Goal: Task Accomplishment & Management: Manage account settings

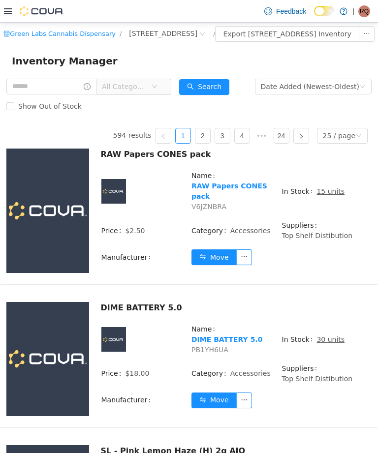
click at [68, 94] on input "text" at bounding box center [51, 87] width 90 height 16
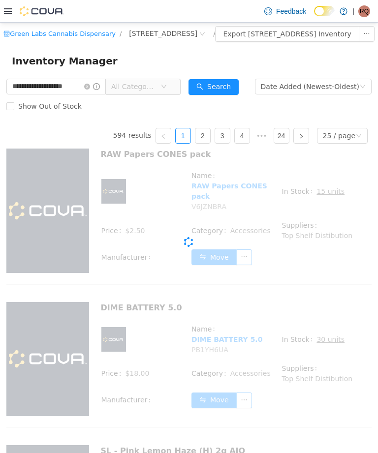
type input "**********"
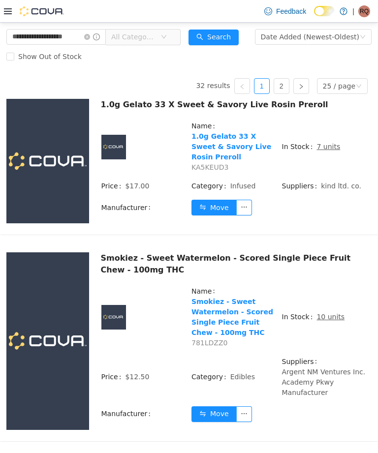
scroll to position [52, 0]
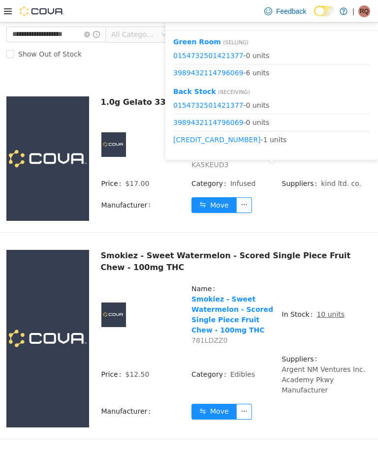
click at [219, 213] on button "Move" at bounding box center [213, 205] width 45 height 16
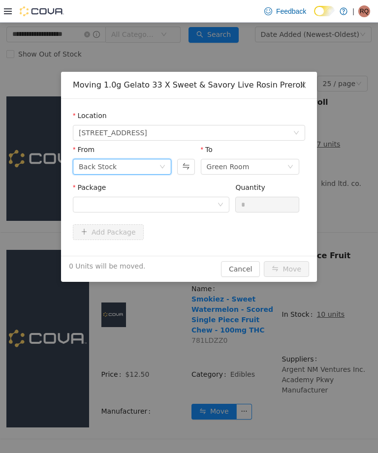
click at [153, 167] on div "Back Stock" at bounding box center [119, 166] width 80 height 15
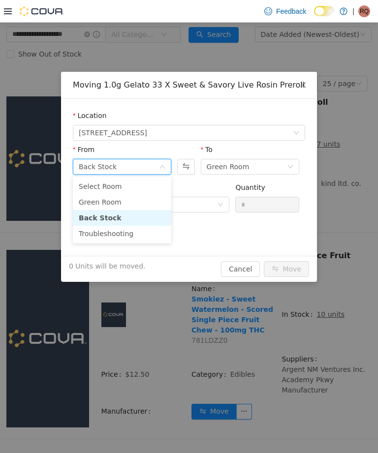
click at [140, 198] on li "Green Room" at bounding box center [122, 202] width 98 height 16
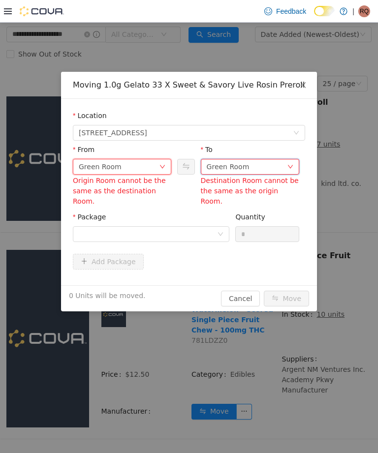
click at [259, 164] on div "Green Room" at bounding box center [247, 166] width 80 height 15
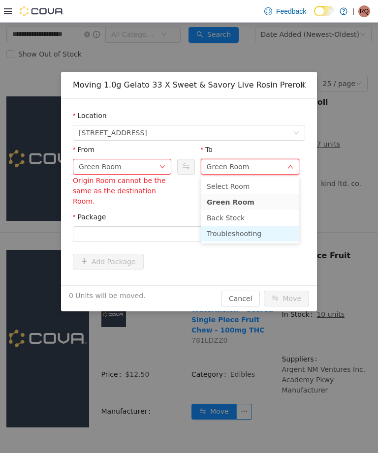
click at [246, 229] on li "Troubleshooting" at bounding box center [250, 234] width 98 height 16
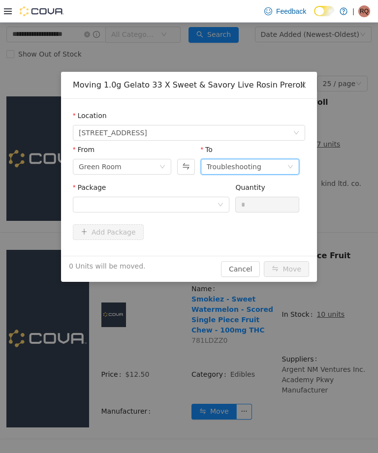
click at [204, 226] on div "Add Package" at bounding box center [189, 232] width 232 height 16
click at [213, 209] on div at bounding box center [148, 204] width 138 height 15
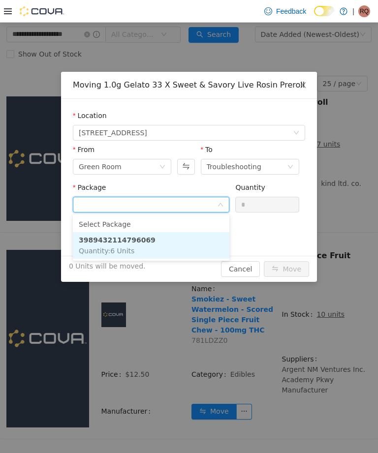
click at [190, 254] on li "3989432114796069 Quantity : 6 Units" at bounding box center [151, 245] width 156 height 27
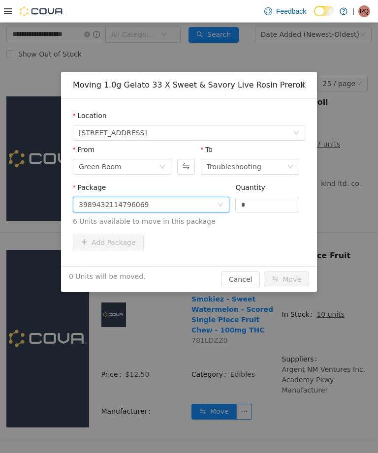
click at [267, 206] on input "*" at bounding box center [267, 204] width 63 height 15
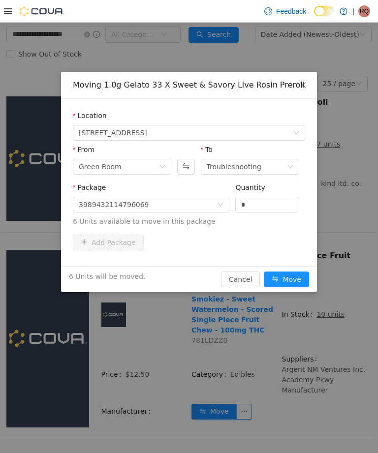
type input "*"
click at [292, 281] on button "Move" at bounding box center [286, 279] width 45 height 16
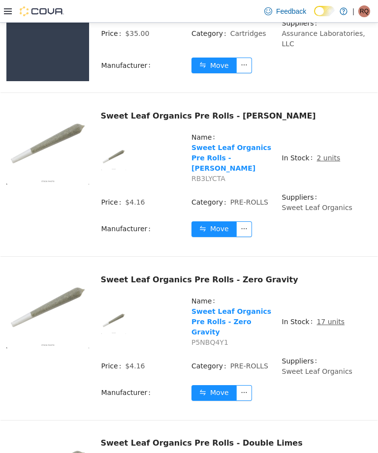
scroll to position [953, 0]
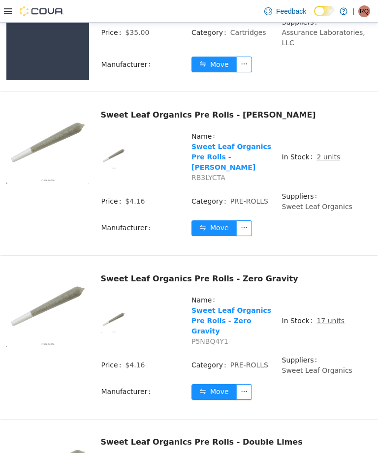
click at [327, 161] on u "2 units" at bounding box center [328, 157] width 24 height 8
click at [326, 159] on u "2 units" at bounding box center [328, 157] width 24 height 8
click at [326, 160] on u "2 units" at bounding box center [328, 157] width 24 height 8
click at [330, 159] on u "2 units" at bounding box center [328, 157] width 24 height 8
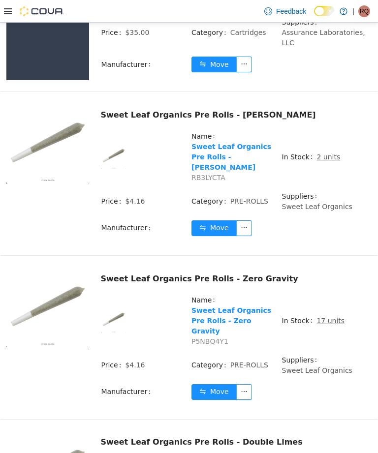
click at [326, 161] on u "2 units" at bounding box center [328, 157] width 24 height 8
click at [322, 158] on u "2 units" at bounding box center [328, 157] width 24 height 8
click at [324, 157] on span "2 units" at bounding box center [328, 157] width 24 height 10
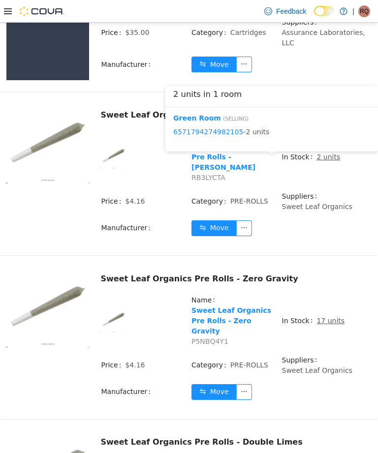
click at [218, 228] on button "Move" at bounding box center [213, 228] width 45 height 16
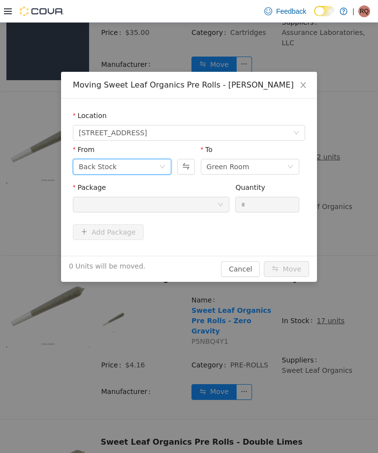
click at [160, 165] on icon "icon: down" at bounding box center [162, 166] width 5 height 3
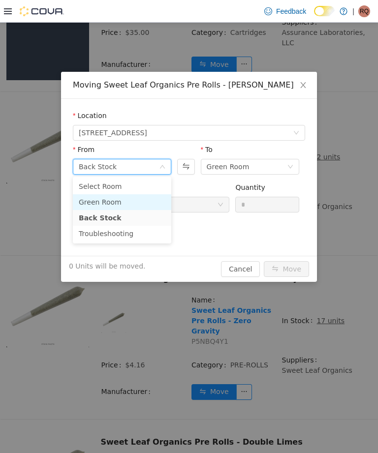
click at [143, 206] on li "Green Room" at bounding box center [122, 202] width 98 height 16
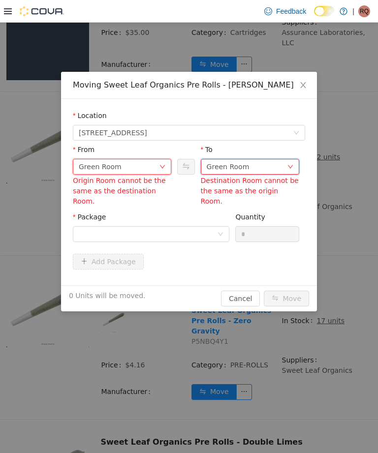
click at [254, 166] on div "Green Room" at bounding box center [247, 166] width 80 height 15
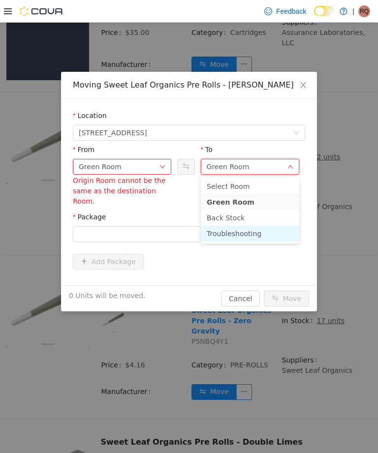
click at [236, 233] on li "Troubleshooting" at bounding box center [250, 234] width 98 height 16
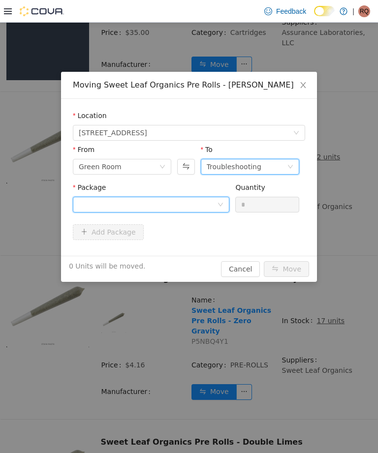
click at [214, 203] on div at bounding box center [148, 204] width 138 height 15
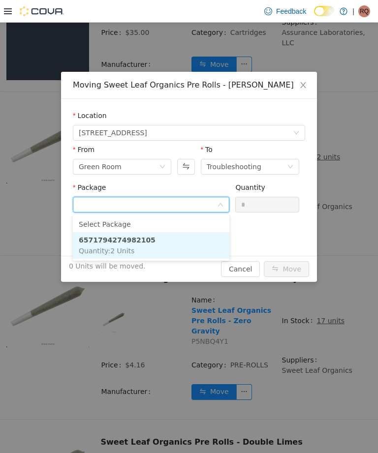
click at [188, 247] on li "6571794274982105 Quantity : 2 Units" at bounding box center [151, 245] width 156 height 27
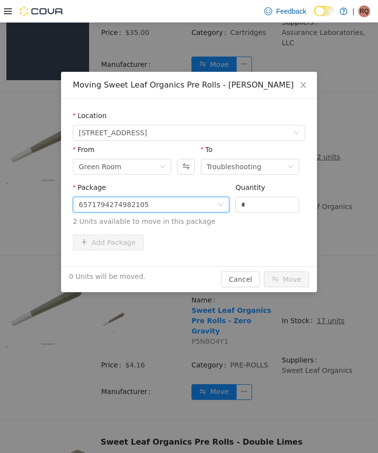
click at [209, 200] on div "6571794274982105" at bounding box center [148, 204] width 138 height 15
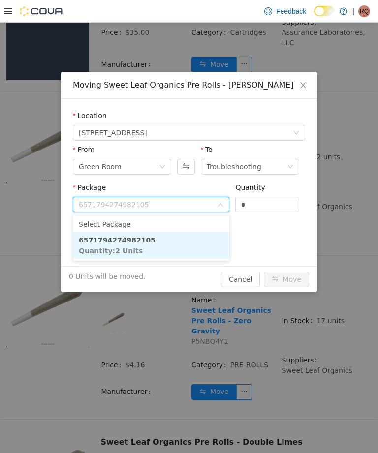
click at [267, 201] on input "*" at bounding box center [267, 204] width 63 height 15
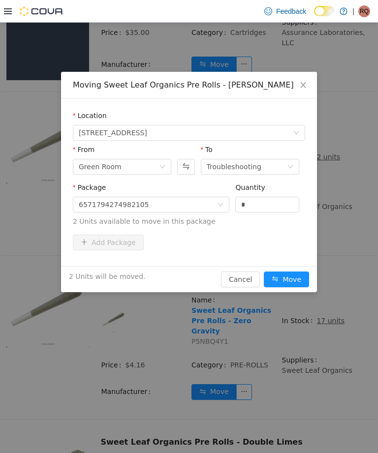
type input "*"
click at [293, 281] on button "Move" at bounding box center [286, 279] width 45 height 16
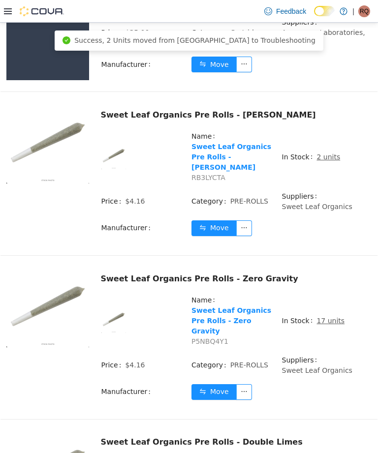
click at [317, 318] on u "17 units" at bounding box center [330, 321] width 28 height 8
click at [327, 317] on u "17 units" at bounding box center [330, 321] width 28 height 8
click at [329, 317] on u "17 units" at bounding box center [330, 321] width 28 height 8
click at [326, 317] on u "17 units" at bounding box center [330, 321] width 28 height 8
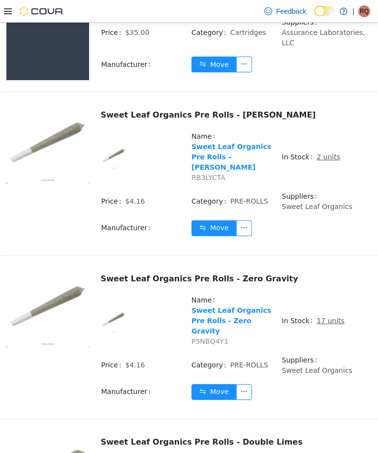
click at [331, 317] on u "17 units" at bounding box center [330, 321] width 28 height 8
click at [325, 317] on u "17 units" at bounding box center [330, 321] width 28 height 8
click at [326, 317] on u "17 units" at bounding box center [330, 321] width 28 height 8
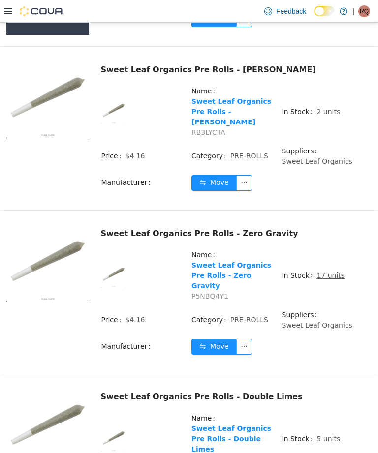
scroll to position [1004, 0]
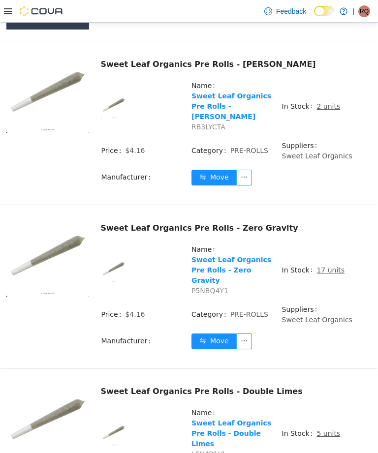
click at [328, 266] on u "17 units" at bounding box center [330, 270] width 28 height 8
click at [325, 266] on u "17 units" at bounding box center [330, 270] width 28 height 8
click at [322, 266] on u "17 units" at bounding box center [330, 270] width 28 height 8
click at [324, 258] on td "In Stock 17 units" at bounding box center [326, 274] width 90 height 60
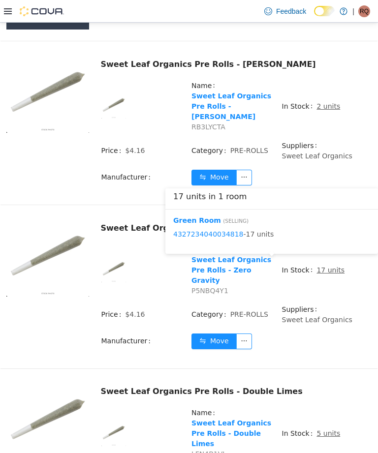
click at [213, 339] on button "Move" at bounding box center [213, 341] width 45 height 16
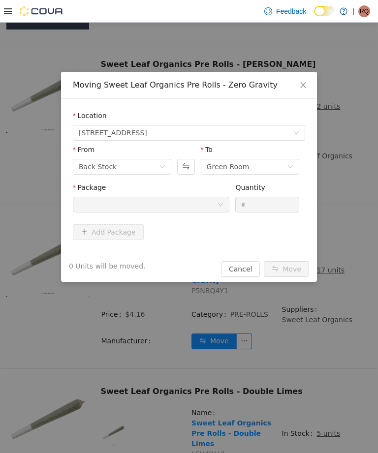
click at [219, 337] on div "Moving Sweet Leaf Organics Pre Rolls - Zero Gravity Location [STREET_ADDRESS] F…" at bounding box center [189, 238] width 378 height 430
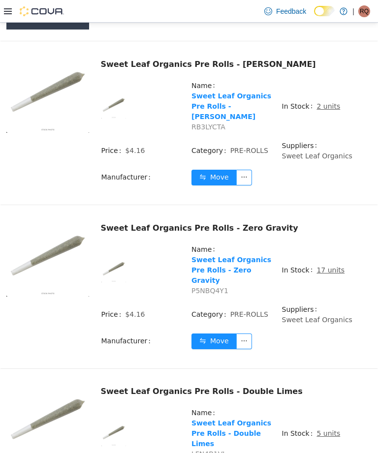
click at [208, 333] on button "Move" at bounding box center [213, 341] width 45 height 16
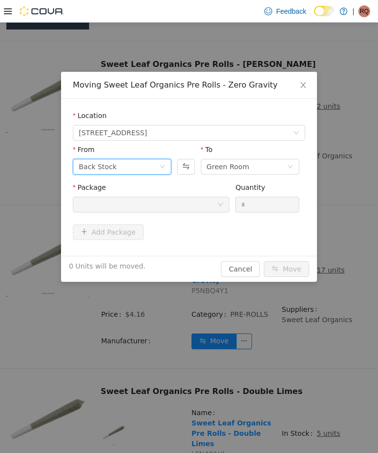
click at [163, 165] on icon "icon: down" at bounding box center [162, 167] width 6 height 6
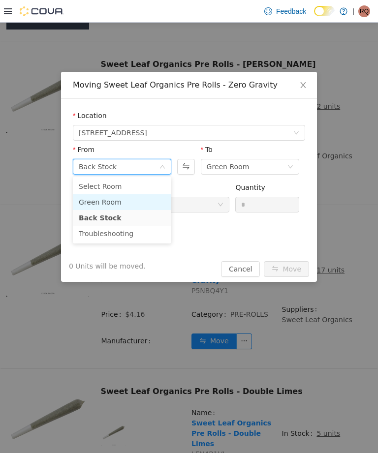
click at [146, 197] on li "Green Room" at bounding box center [122, 202] width 98 height 16
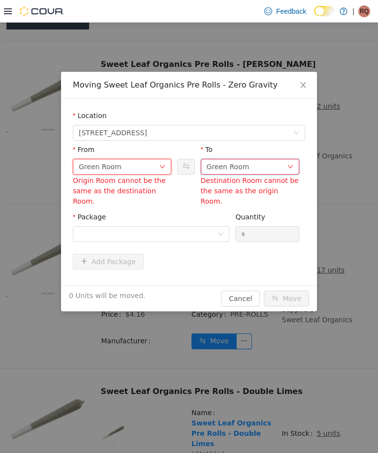
click at [241, 167] on div "Green Room" at bounding box center [228, 166] width 43 height 15
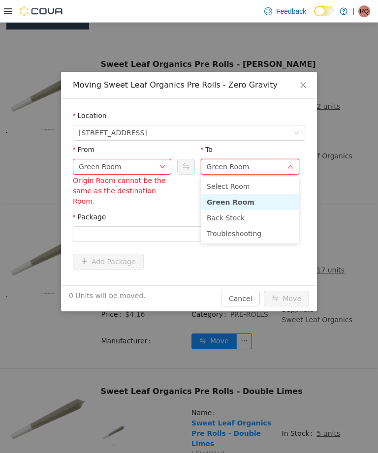
click at [245, 233] on li "Troubleshooting" at bounding box center [250, 234] width 98 height 16
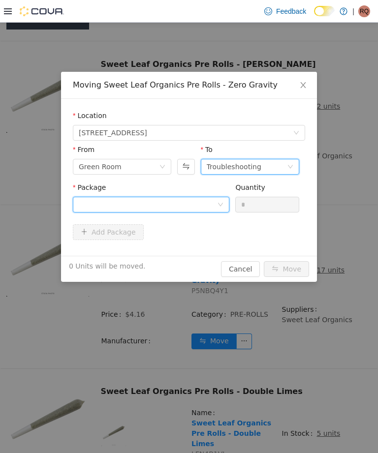
click at [219, 202] on icon "icon: down" at bounding box center [220, 205] width 6 height 6
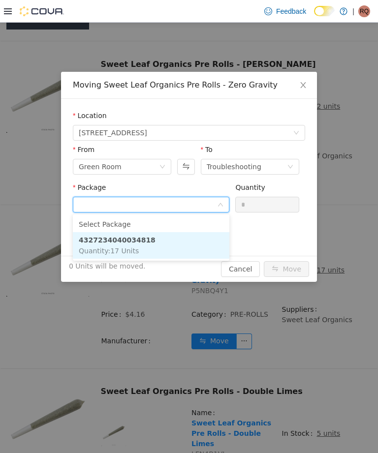
click at [208, 243] on li "4327234040034818 Quantity : 17 Units" at bounding box center [151, 245] width 156 height 27
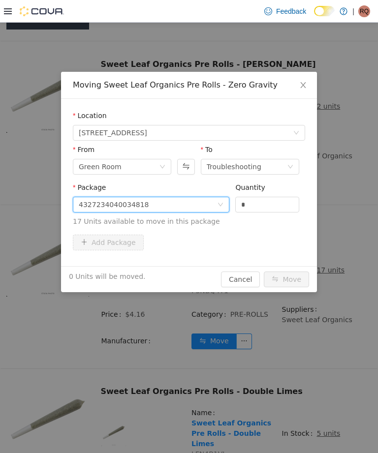
click at [272, 204] on input "*" at bounding box center [267, 204] width 63 height 15
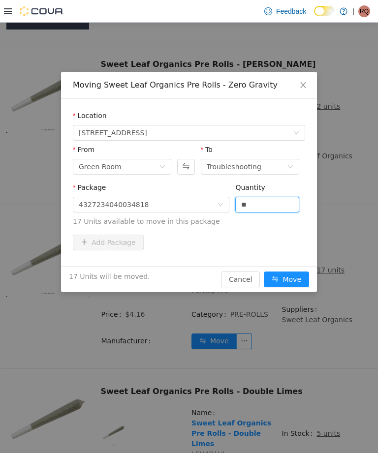
type input "**"
click at [294, 278] on button "Move" at bounding box center [286, 279] width 45 height 16
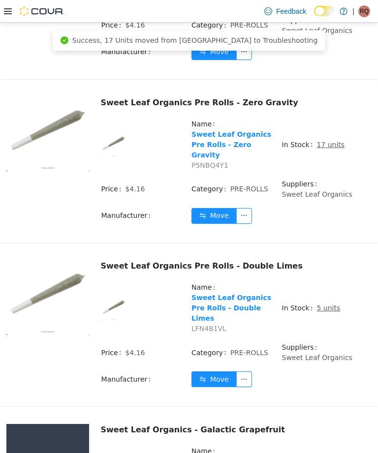
scroll to position [1130, 0]
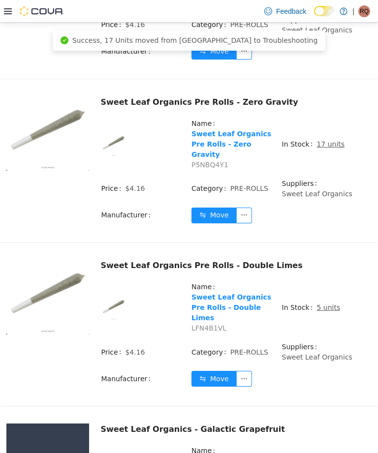
click at [328, 300] on td "In Stock 5 units" at bounding box center [326, 311] width 90 height 60
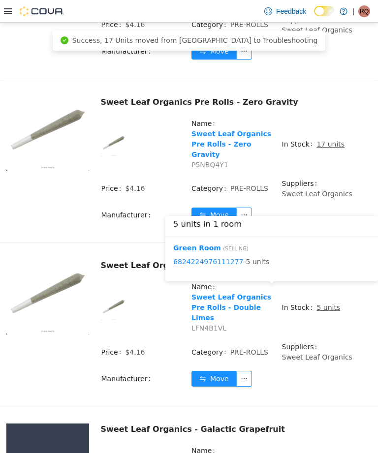
click at [218, 371] on button "Move" at bounding box center [213, 379] width 45 height 16
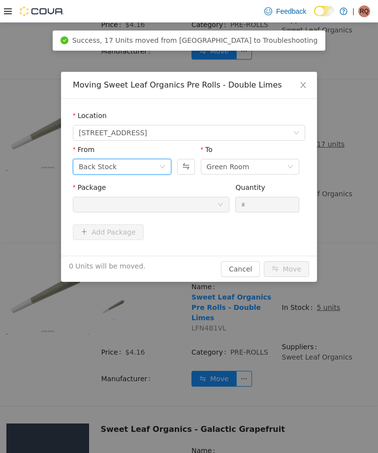
click at [171, 170] on div "Back Stock" at bounding box center [122, 167] width 98 height 16
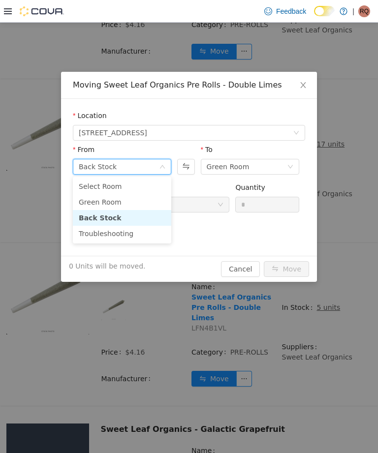
click at [147, 202] on li "Green Room" at bounding box center [122, 202] width 98 height 16
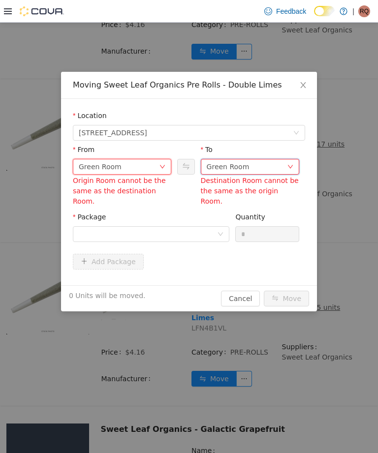
click at [224, 167] on div "Green Room" at bounding box center [228, 166] width 43 height 15
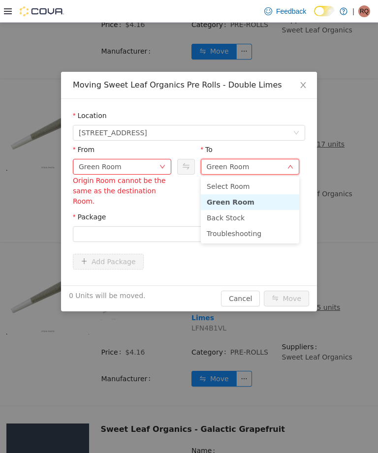
click at [219, 226] on li "Troubleshooting" at bounding box center [250, 234] width 98 height 16
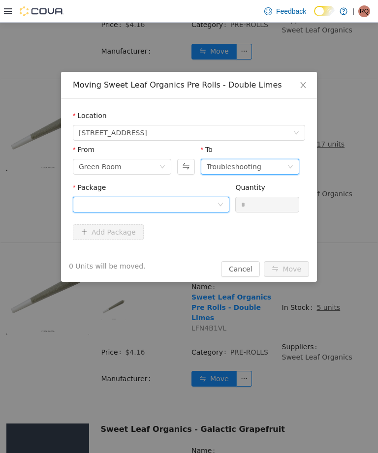
click at [196, 202] on div at bounding box center [148, 204] width 138 height 15
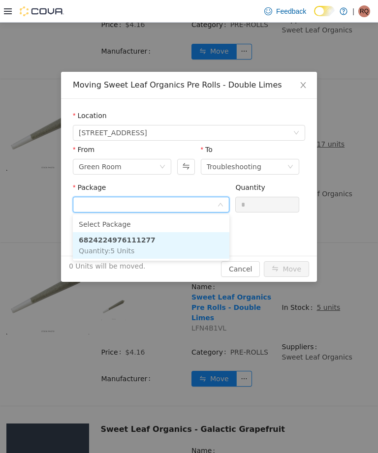
click at [187, 240] on li "6824224976111277 Quantity : 5 Units" at bounding box center [151, 245] width 156 height 27
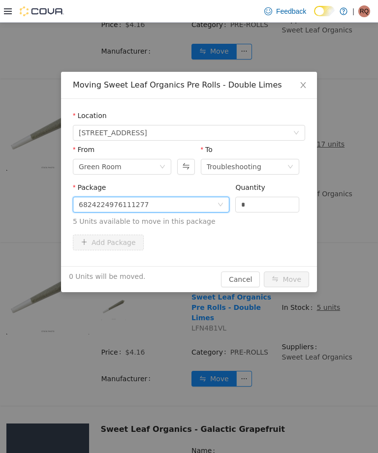
click at [265, 205] on input "*" at bounding box center [267, 204] width 63 height 15
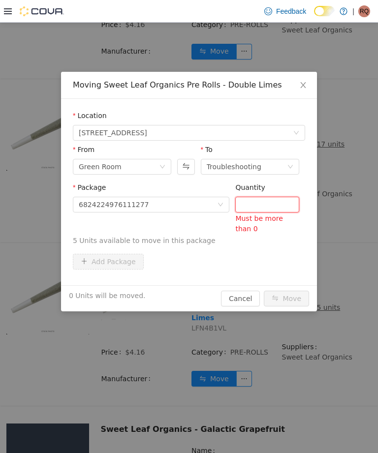
type input "*"
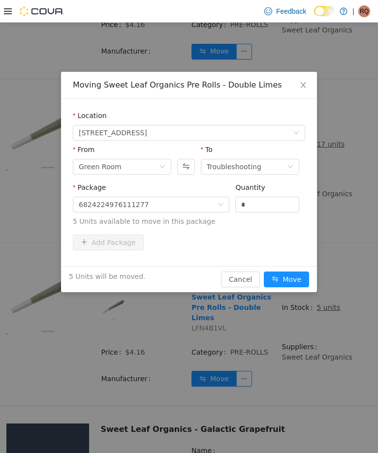
type input "*"
click at [293, 280] on button "Move" at bounding box center [286, 279] width 45 height 16
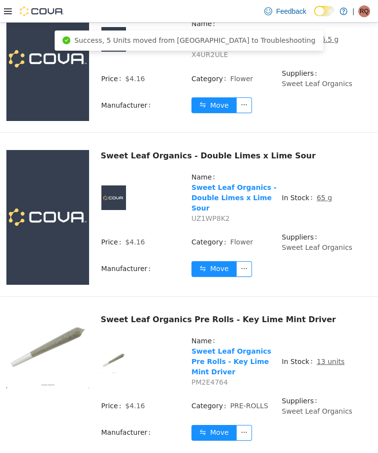
scroll to position [1568, 0]
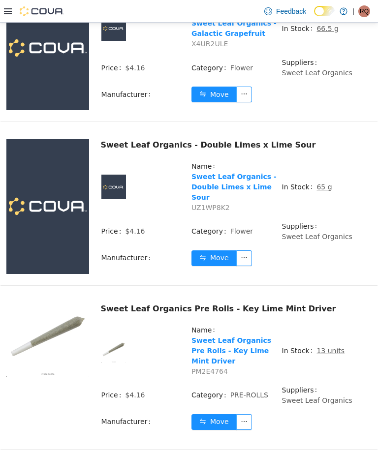
click at [330, 347] on u "13 units" at bounding box center [330, 351] width 28 height 8
click at [327, 346] on span "13 units" at bounding box center [330, 351] width 28 height 10
click at [218, 414] on button "Move" at bounding box center [213, 422] width 45 height 16
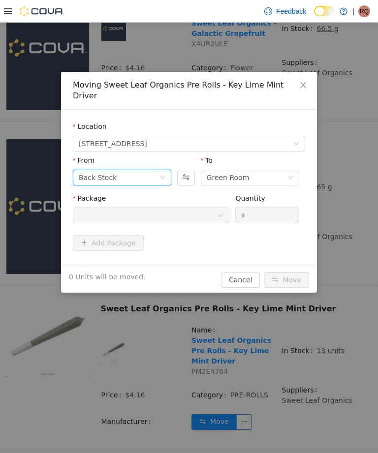
click at [160, 171] on div "Back Stock" at bounding box center [122, 178] width 98 height 16
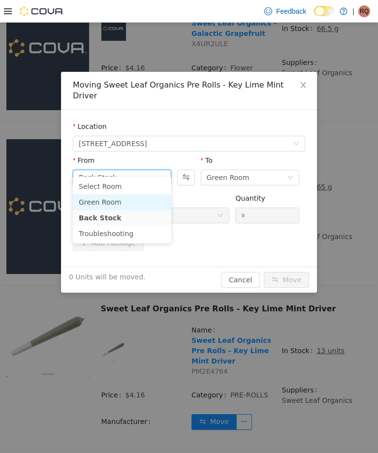
click at [142, 203] on li "Green Room" at bounding box center [122, 202] width 98 height 16
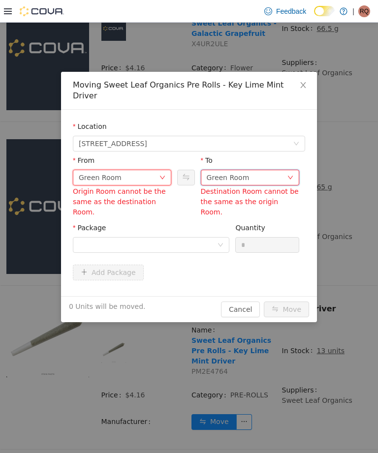
click at [240, 170] on div "Green Room" at bounding box center [228, 177] width 43 height 15
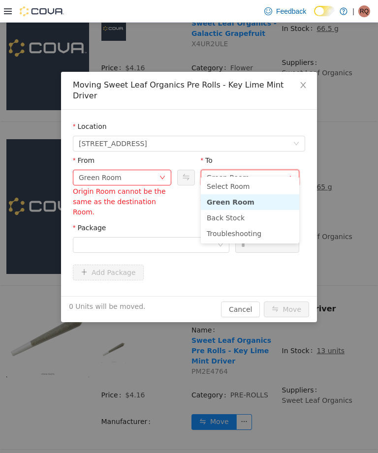
click at [228, 231] on li "Troubleshooting" at bounding box center [250, 234] width 98 height 16
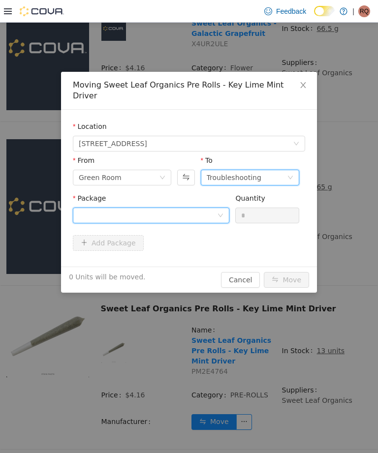
click at [189, 212] on div at bounding box center [151, 216] width 156 height 16
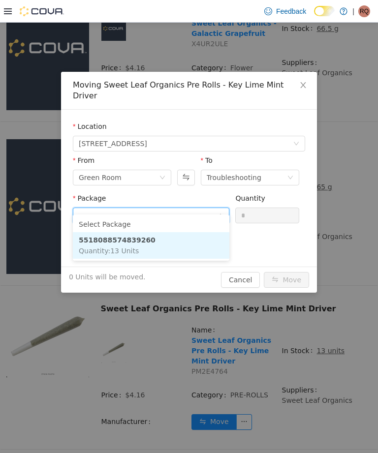
click at [182, 243] on li "5518088574839260 Quantity : 13 Units" at bounding box center [151, 245] width 156 height 27
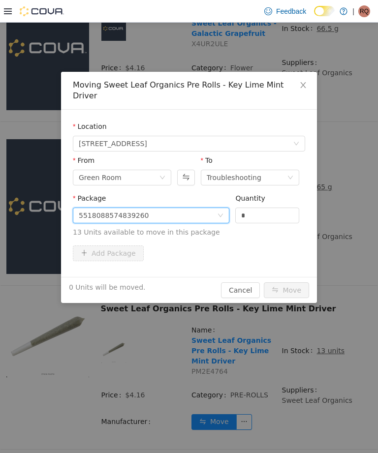
click at [274, 208] on input "*" at bounding box center [267, 215] width 63 height 15
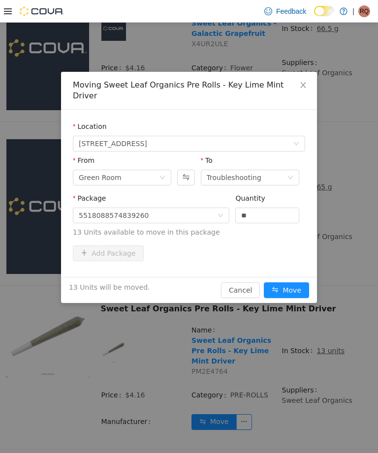
type input "**"
click at [289, 282] on button "Move" at bounding box center [286, 290] width 45 height 16
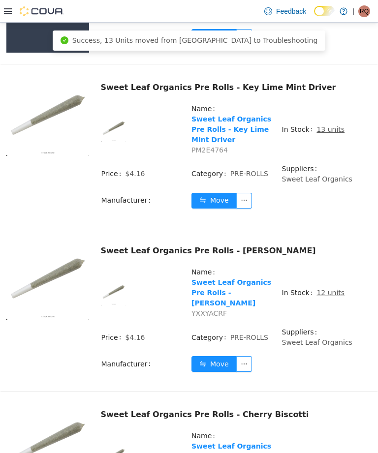
scroll to position [1799, 0]
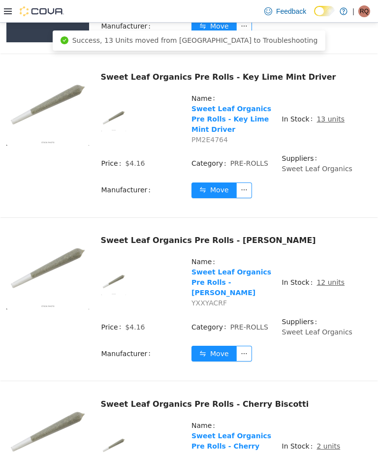
click at [333, 278] on u "12 units" at bounding box center [330, 282] width 28 height 8
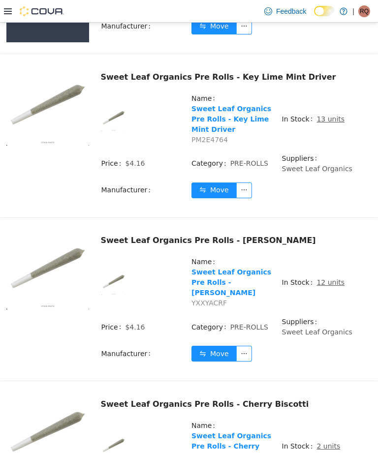
click at [326, 278] on u "12 units" at bounding box center [330, 282] width 28 height 8
click at [329, 278] on u "12 units" at bounding box center [330, 282] width 28 height 8
click at [328, 278] on u "12 units" at bounding box center [330, 282] width 28 height 8
click at [327, 278] on u "12 units" at bounding box center [330, 282] width 28 height 8
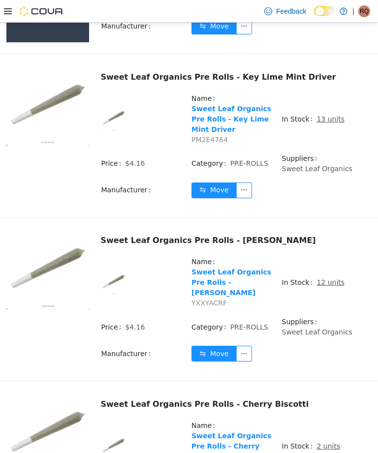
click at [326, 278] on u "12 units" at bounding box center [330, 282] width 28 height 8
click at [325, 278] on u "12 units" at bounding box center [330, 282] width 28 height 8
click at [323, 278] on u "12 units" at bounding box center [330, 282] width 28 height 8
click at [322, 278] on u "12 units" at bounding box center [330, 282] width 28 height 8
click at [324, 278] on u "12 units" at bounding box center [330, 282] width 28 height 8
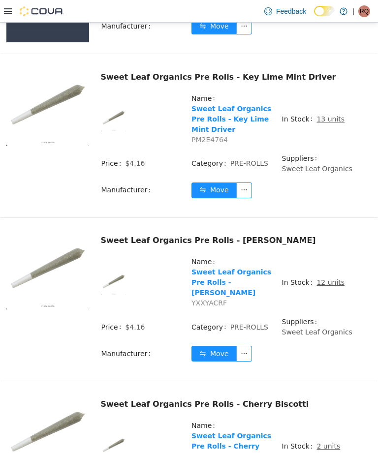
click at [326, 278] on u "12 units" at bounding box center [330, 282] width 28 height 8
click at [328, 278] on u "12 units" at bounding box center [330, 282] width 28 height 8
click at [330, 278] on u "12 units" at bounding box center [330, 282] width 28 height 8
click at [326, 278] on u "12 units" at bounding box center [330, 282] width 28 height 8
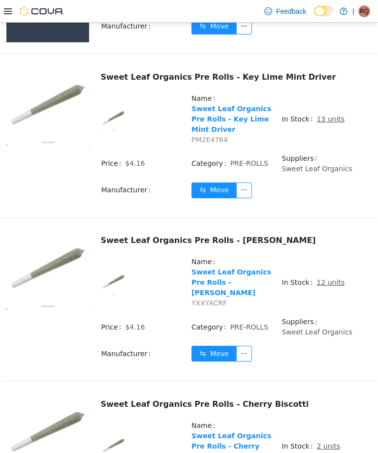
click at [323, 278] on u "12 units" at bounding box center [330, 282] width 28 height 8
click at [322, 278] on u "12 units" at bounding box center [330, 282] width 28 height 8
click at [325, 278] on u "12 units" at bounding box center [330, 282] width 28 height 8
click at [323, 278] on u "12 units" at bounding box center [330, 282] width 28 height 8
click at [321, 278] on u "12 units" at bounding box center [330, 282] width 28 height 8
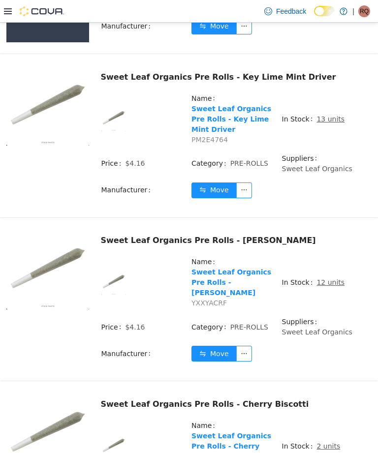
click at [332, 278] on u "12 units" at bounding box center [330, 282] width 28 height 8
click at [327, 278] on u "12 units" at bounding box center [330, 282] width 28 height 8
click at [326, 278] on u "12 units" at bounding box center [330, 282] width 28 height 8
click at [322, 278] on u "12 units" at bounding box center [330, 282] width 28 height 8
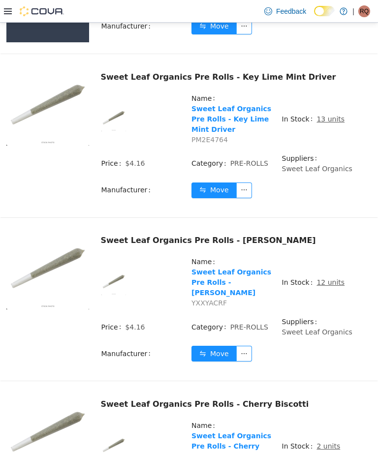
click at [329, 278] on u "12 units" at bounding box center [330, 282] width 28 height 8
click at [325, 278] on u "12 units" at bounding box center [330, 282] width 28 height 8
click at [326, 278] on u "12 units" at bounding box center [330, 282] width 28 height 8
click at [324, 278] on u "12 units" at bounding box center [330, 282] width 28 height 8
click at [325, 278] on u "12 units" at bounding box center [330, 282] width 28 height 8
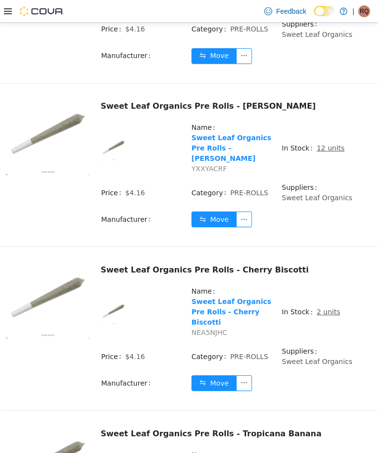
scroll to position [1936, 0]
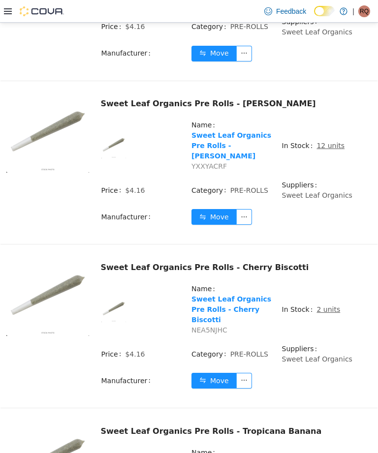
click at [327, 142] on u "12 units" at bounding box center [330, 146] width 28 height 8
click at [328, 142] on u "12 units" at bounding box center [330, 146] width 28 height 8
click at [324, 142] on u "12 units" at bounding box center [330, 146] width 28 height 8
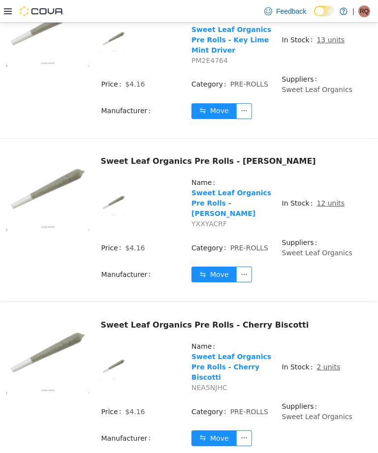
scroll to position [1871, 0]
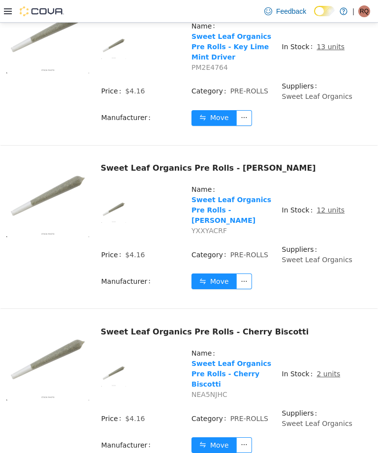
click at [320, 206] on u "12 units" at bounding box center [330, 210] width 28 height 8
click at [326, 206] on u "12 units" at bounding box center [330, 210] width 28 height 8
click at [325, 206] on u "12 units" at bounding box center [330, 210] width 28 height 8
click at [326, 206] on u "12 units" at bounding box center [330, 210] width 28 height 8
click at [327, 184] on td "In Stock 12 units" at bounding box center [326, 214] width 90 height 60
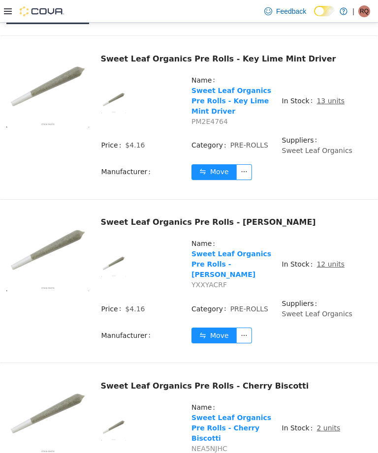
scroll to position [1785, 0]
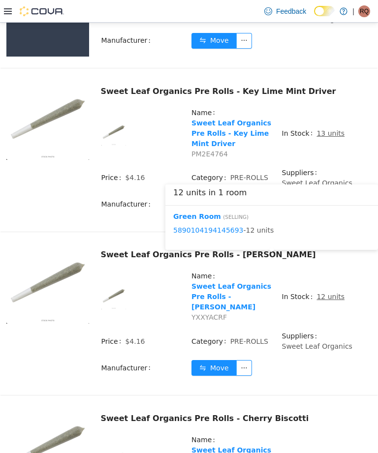
click at [222, 360] on button "Move" at bounding box center [213, 368] width 45 height 16
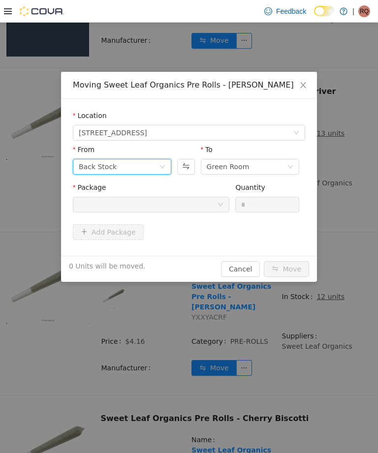
click at [161, 170] on icon "icon: down" at bounding box center [162, 167] width 6 height 7
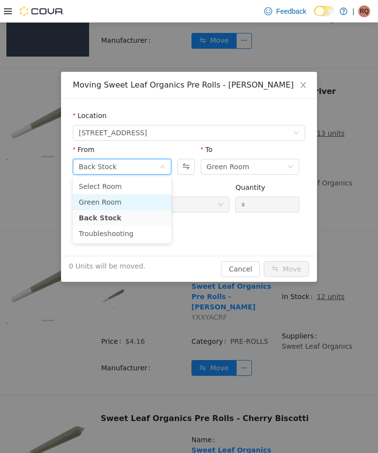
click at [137, 199] on li "Green Room" at bounding box center [122, 202] width 98 height 16
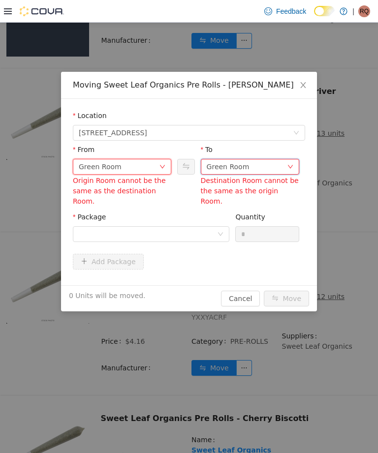
click at [251, 163] on div "Green Room" at bounding box center [247, 166] width 80 height 15
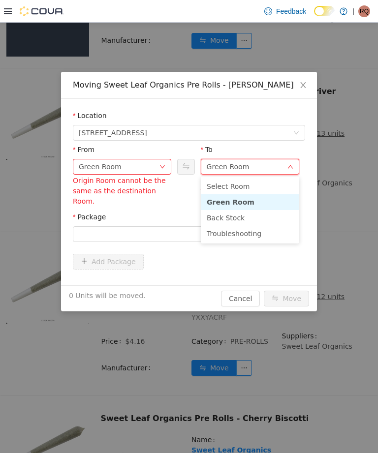
click at [253, 226] on li "Troubleshooting" at bounding box center [250, 234] width 98 height 16
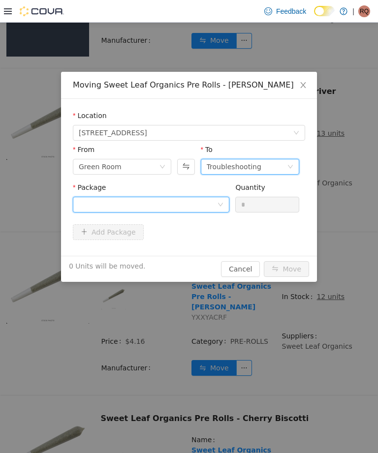
click at [197, 199] on div at bounding box center [148, 204] width 138 height 15
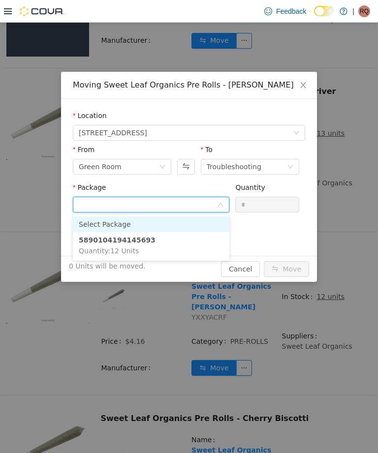
click at [202, 245] on li "5890104194145693 Quantity : 12 Units" at bounding box center [151, 245] width 156 height 27
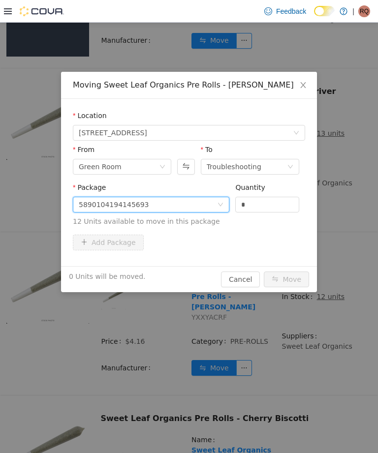
click at [273, 203] on input "*" at bounding box center [267, 204] width 63 height 15
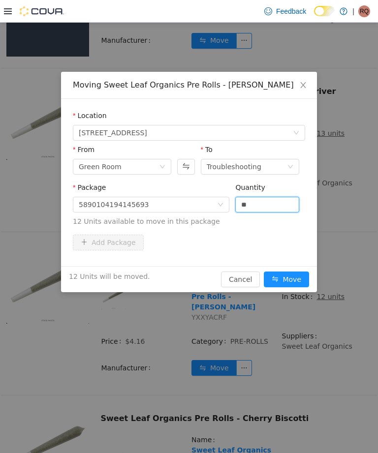
type input "**"
click at [297, 280] on button "Move" at bounding box center [286, 279] width 45 height 16
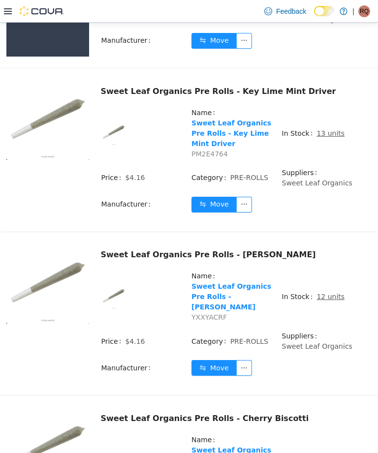
click at [335, 293] on u "12 units" at bounding box center [330, 297] width 28 height 8
click at [331, 293] on u "12 units" at bounding box center [330, 297] width 28 height 8
click at [333, 293] on u "12 units" at bounding box center [330, 297] width 28 height 8
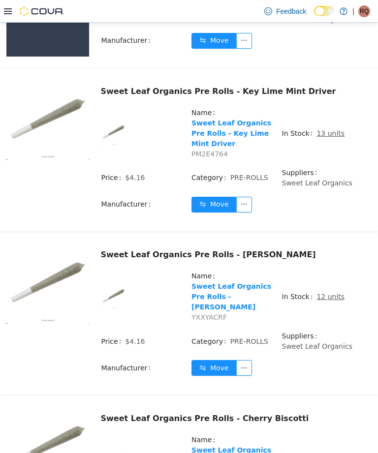
click at [332, 292] on span "12 units" at bounding box center [330, 297] width 28 height 10
click at [329, 293] on u "12 units" at bounding box center [330, 297] width 28 height 8
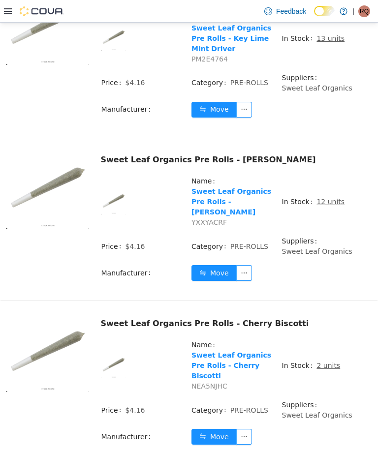
scroll to position [1901, 0]
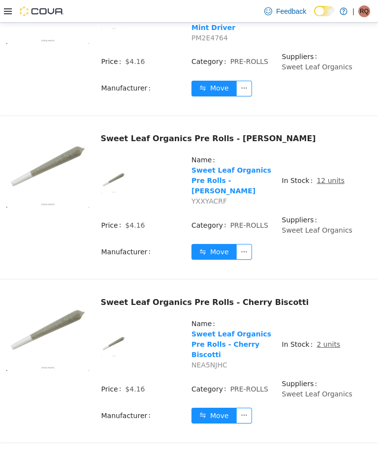
click at [335, 323] on td "In Stock 2 units" at bounding box center [326, 348] width 90 height 60
click at [218, 408] on button "Move" at bounding box center [213, 416] width 45 height 16
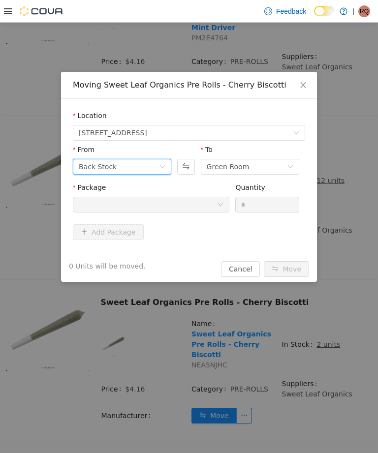
click at [149, 166] on div "Back Stock" at bounding box center [119, 166] width 80 height 15
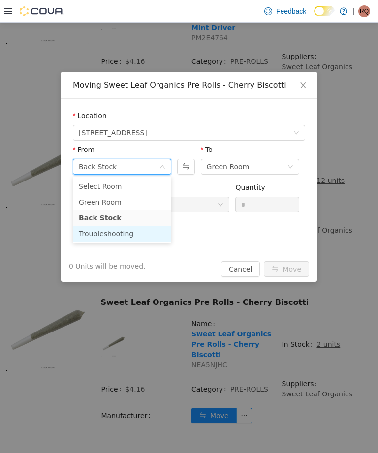
click at [132, 232] on li "Troubleshooting" at bounding box center [122, 234] width 98 height 16
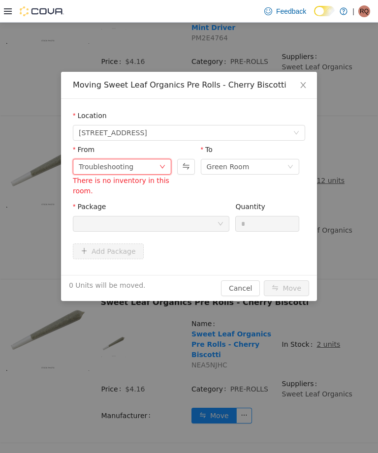
click at [152, 168] on div "Troubleshooting" at bounding box center [119, 166] width 80 height 15
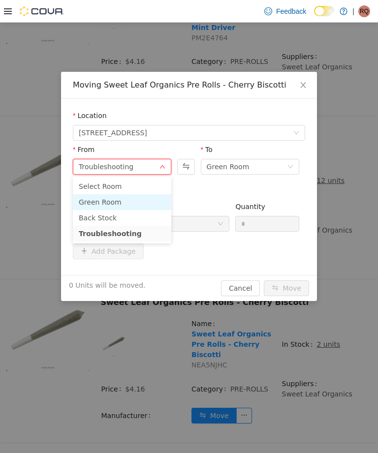
click at [144, 200] on li "Green Room" at bounding box center [122, 202] width 98 height 16
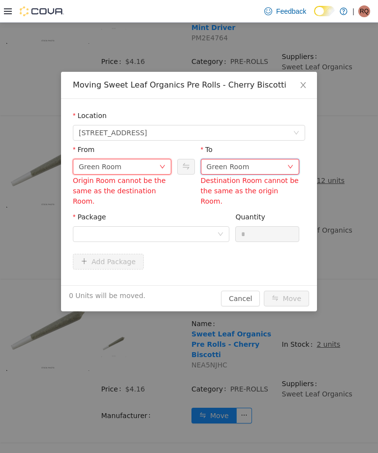
click at [227, 161] on div "Green Room" at bounding box center [228, 166] width 43 height 15
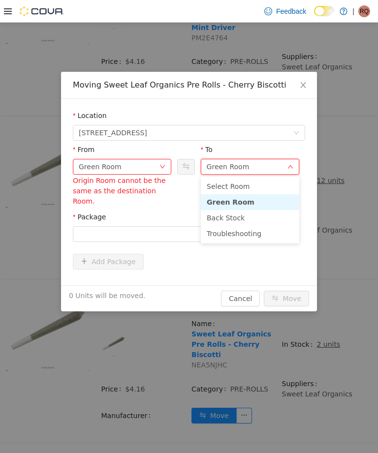
click at [258, 230] on li "Troubleshooting" at bounding box center [250, 234] width 98 height 16
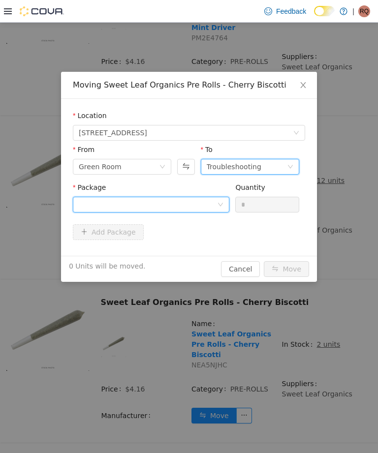
click at [207, 199] on div at bounding box center [148, 204] width 138 height 15
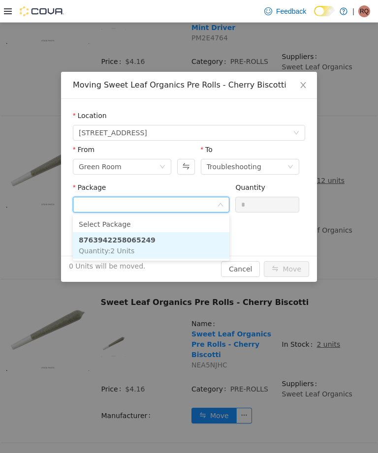
click at [203, 237] on li "8763942258065249 Quantity : 2 Units" at bounding box center [151, 245] width 156 height 27
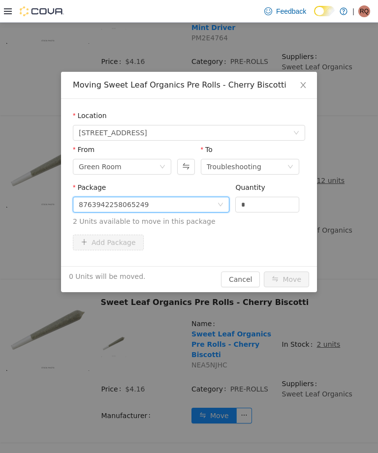
click at [275, 207] on input "*" at bounding box center [267, 204] width 63 height 15
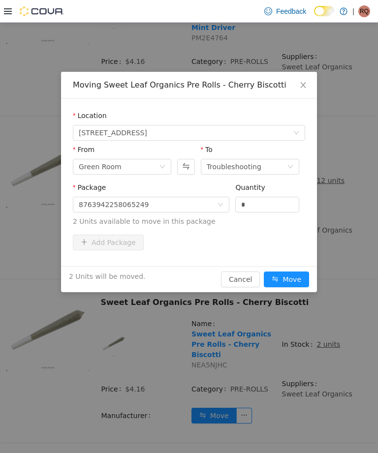
type input "*"
click at [292, 280] on button "Move" at bounding box center [286, 279] width 45 height 16
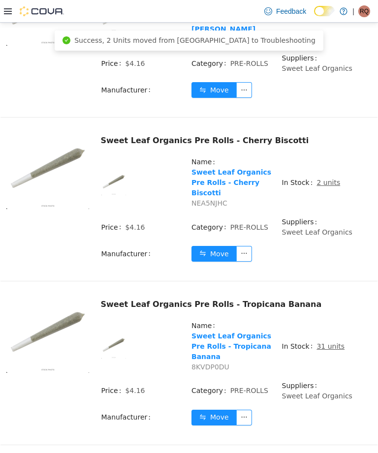
scroll to position [2081, 0]
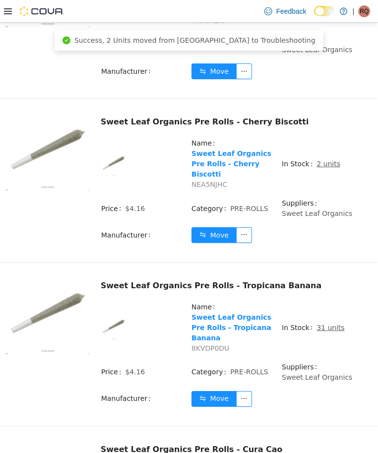
click at [331, 324] on u "31 units" at bounding box center [330, 328] width 28 height 8
click at [325, 324] on u "31 units" at bounding box center [330, 328] width 28 height 8
click at [329, 324] on u "31 units" at bounding box center [330, 328] width 28 height 8
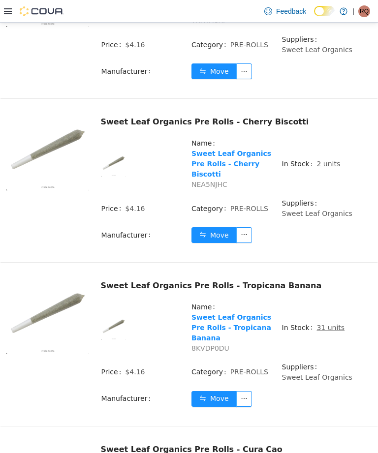
click at [329, 324] on u "31 units" at bounding box center [330, 328] width 28 height 8
click at [327, 324] on u "31 units" at bounding box center [330, 328] width 28 height 8
click at [331, 324] on u "31 units" at bounding box center [330, 328] width 28 height 8
click at [328, 323] on span "31 units" at bounding box center [330, 328] width 28 height 10
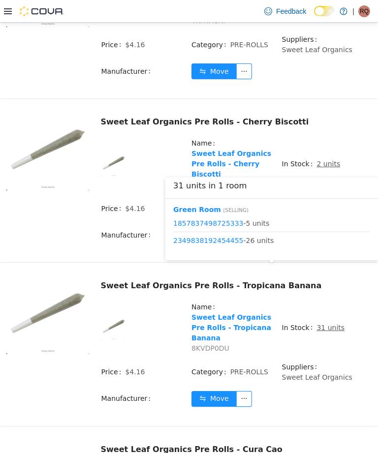
click at [215, 391] on button "Move" at bounding box center [213, 399] width 45 height 16
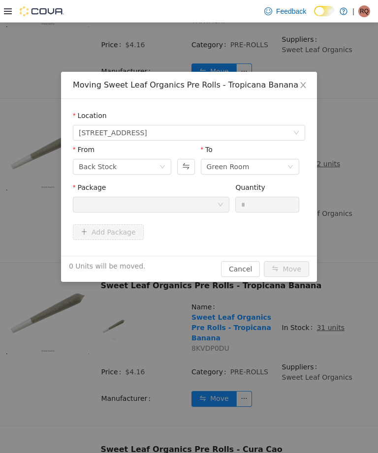
click at [211, 201] on div at bounding box center [148, 204] width 138 height 15
click at [165, 166] on icon "icon: down" at bounding box center [162, 167] width 6 height 6
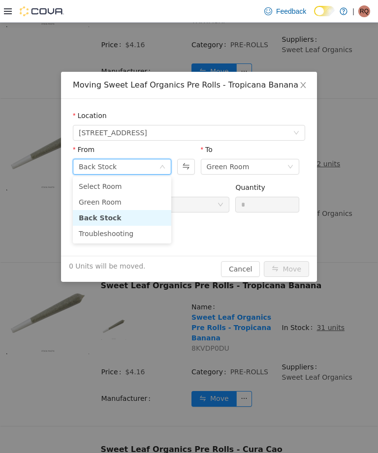
click at [146, 196] on li "Green Room" at bounding box center [122, 202] width 98 height 16
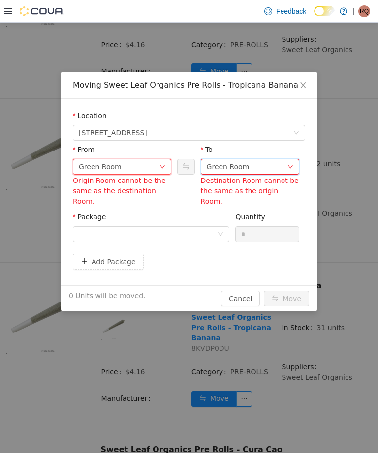
click at [241, 162] on div "Green Room" at bounding box center [228, 166] width 43 height 15
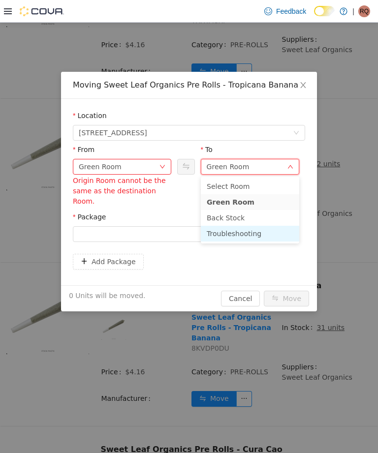
click at [229, 228] on li "Troubleshooting" at bounding box center [250, 234] width 98 height 16
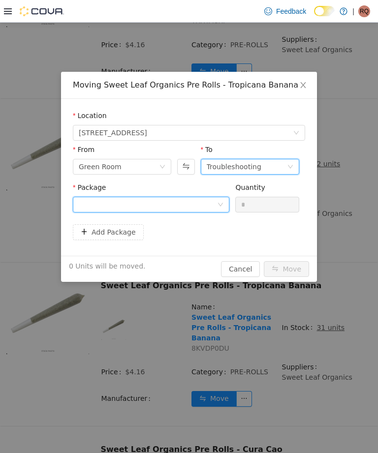
click at [208, 201] on div at bounding box center [148, 204] width 138 height 15
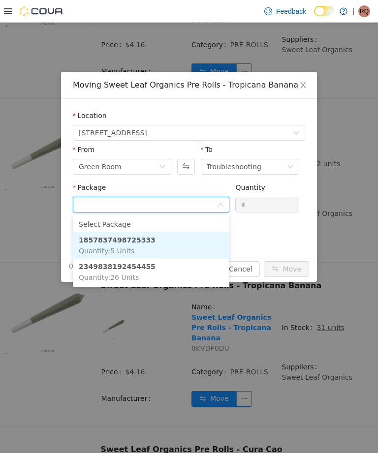
click at [190, 236] on li "1857837498725333 Quantity : 5 Units" at bounding box center [151, 245] width 156 height 27
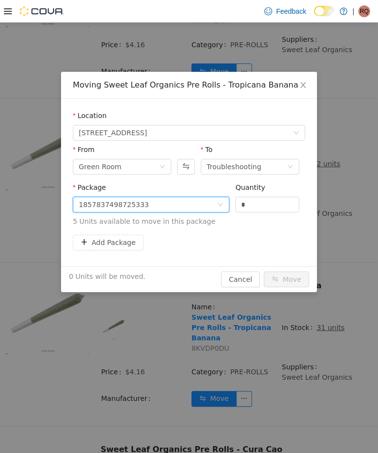
click at [122, 243] on button "Add Package" at bounding box center [108, 243] width 71 height 16
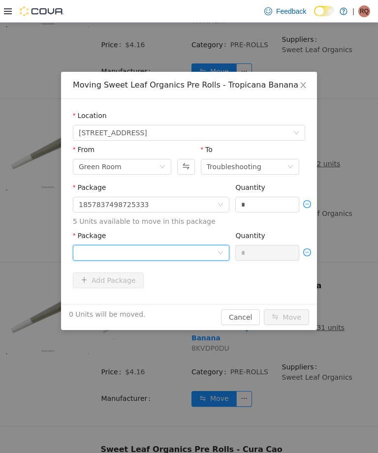
click at [175, 253] on div at bounding box center [148, 252] width 138 height 15
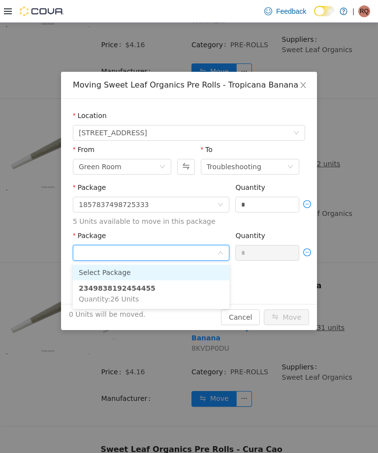
click at [198, 282] on li "2349838192454455 Quantity : 26 Units" at bounding box center [151, 293] width 156 height 27
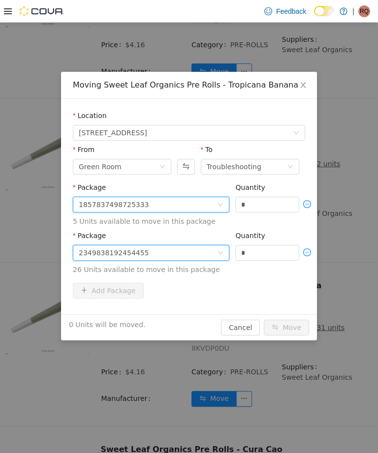
click at [223, 205] on icon "icon: down" at bounding box center [220, 205] width 6 height 6
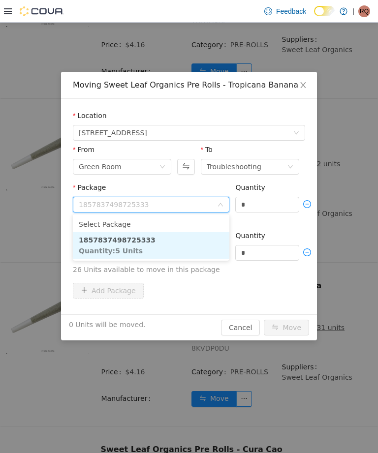
click at [261, 200] on input "*" at bounding box center [267, 204] width 63 height 15
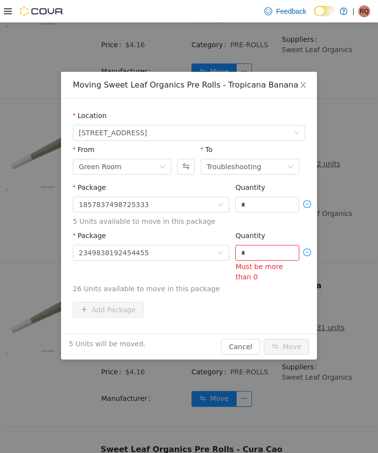
type input "*"
click at [204, 250] on div "2349838192454455" at bounding box center [148, 252] width 138 height 15
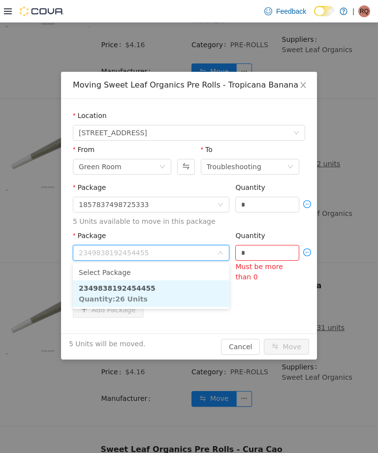
click at [268, 251] on input "*" at bounding box center [267, 252] width 63 height 15
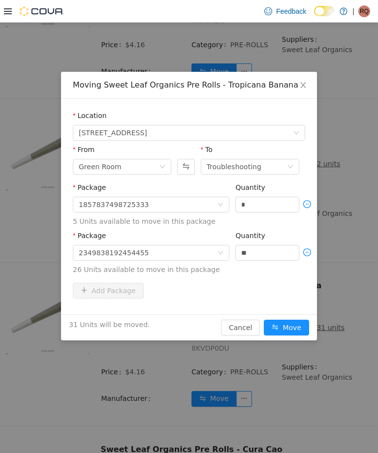
type input "**"
click at [292, 331] on button "Move" at bounding box center [286, 328] width 45 height 16
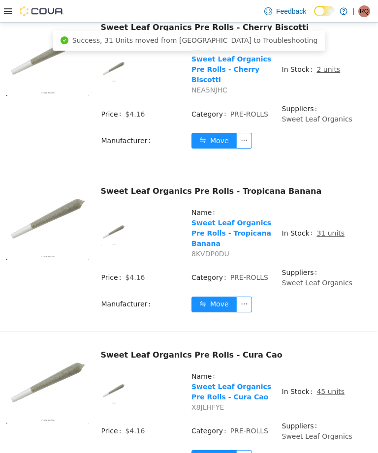
scroll to position [2176, 0]
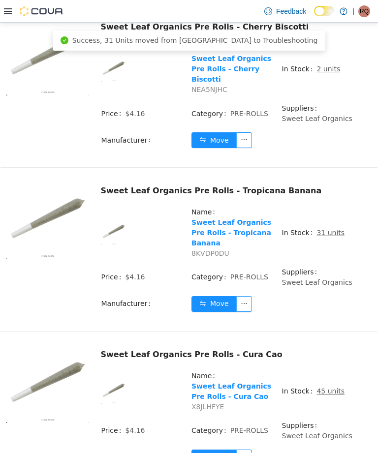
click at [329, 387] on u "45 units" at bounding box center [330, 391] width 28 height 8
click at [327, 387] on u "45 units" at bounding box center [330, 391] width 28 height 8
click at [329, 387] on u "45 units" at bounding box center [330, 391] width 28 height 8
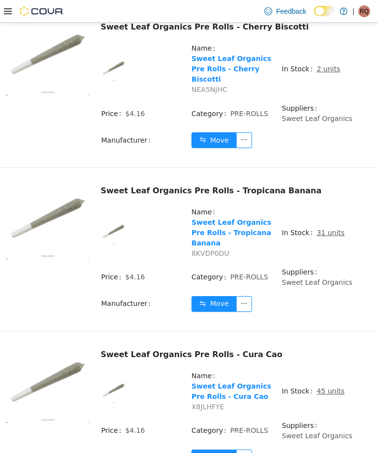
click at [327, 387] on u "45 units" at bounding box center [330, 391] width 28 height 8
click at [328, 387] on u "45 units" at bounding box center [330, 391] width 28 height 8
click at [329, 387] on u "45 units" at bounding box center [330, 391] width 28 height 8
click at [328, 387] on u "45 units" at bounding box center [330, 391] width 28 height 8
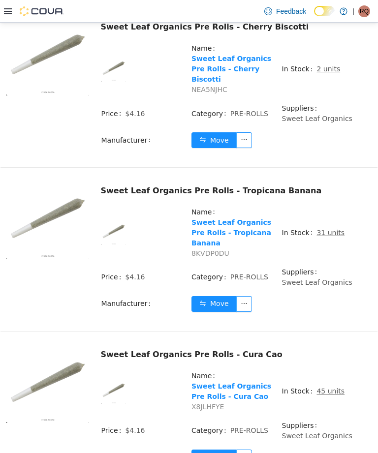
click at [329, 387] on u "45 units" at bounding box center [330, 391] width 28 height 8
click at [327, 387] on u "45 units" at bounding box center [330, 391] width 28 height 8
click at [326, 387] on u "45 units" at bounding box center [330, 391] width 28 height 8
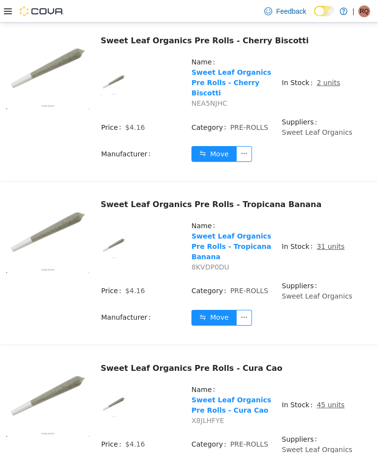
scroll to position [2154, 0]
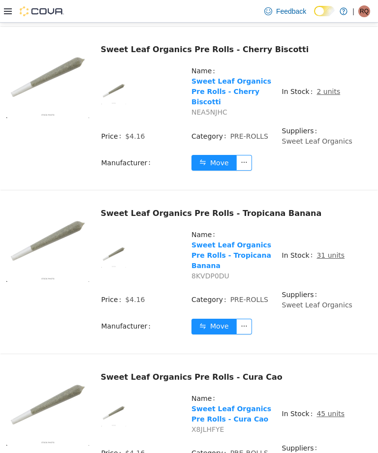
click at [330, 410] on u "45 units" at bounding box center [330, 414] width 28 height 8
click at [329, 410] on u "45 units" at bounding box center [330, 414] width 28 height 8
click at [336, 410] on u "45 units" at bounding box center [330, 414] width 28 height 8
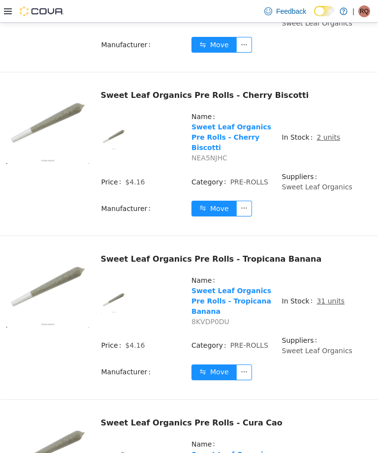
scroll to position [2108, 0]
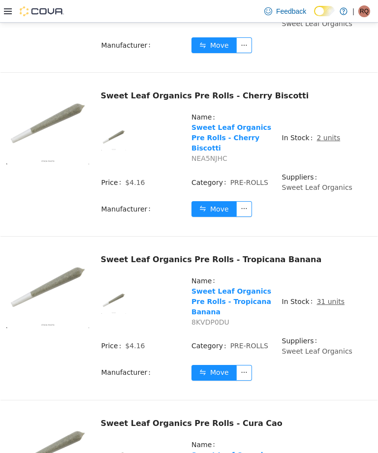
click at [328, 452] on u "45 units" at bounding box center [330, 460] width 28 height 8
click at [330, 452] on u "45 units" at bounding box center [330, 460] width 28 height 8
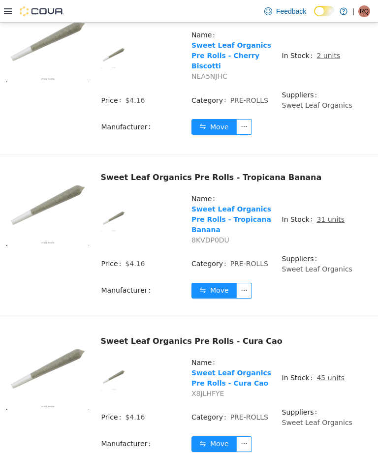
scroll to position [2231, 0]
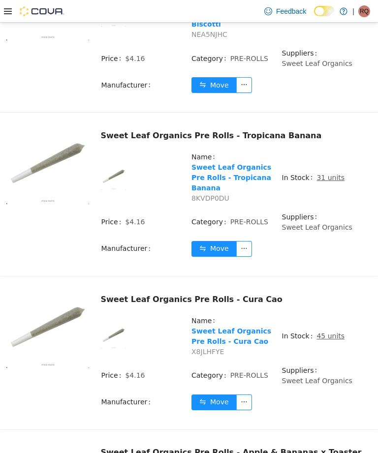
click at [322, 331] on span "45 units" at bounding box center [330, 336] width 28 height 10
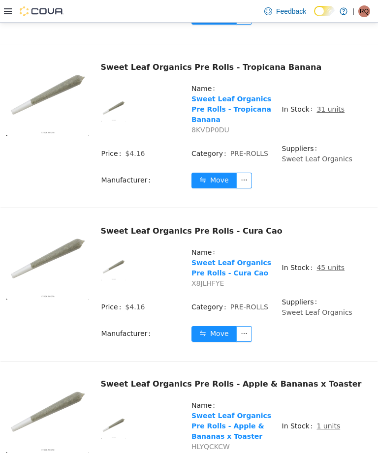
scroll to position [2299, 0]
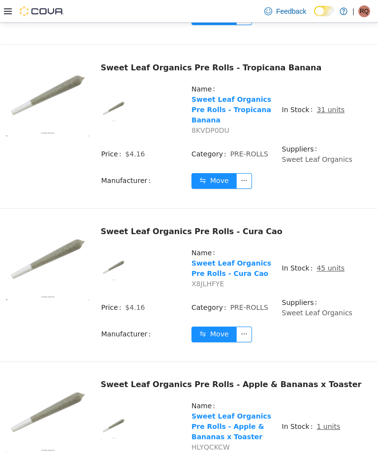
click at [325, 264] on u "45 units" at bounding box center [330, 268] width 28 height 8
click at [329, 264] on u "45 units" at bounding box center [330, 268] width 28 height 8
click at [323, 264] on u "45 units" at bounding box center [330, 268] width 28 height 8
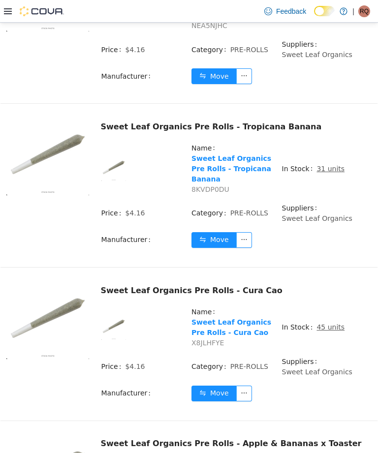
scroll to position [2226, 0]
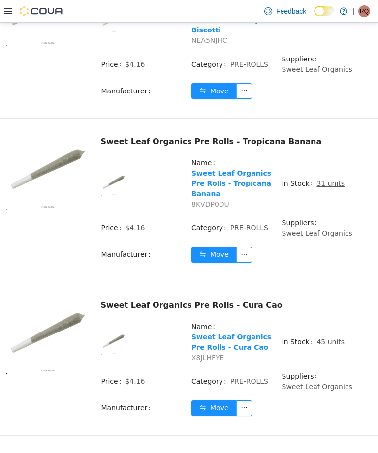
click at [325, 338] on u "45 units" at bounding box center [330, 342] width 28 height 8
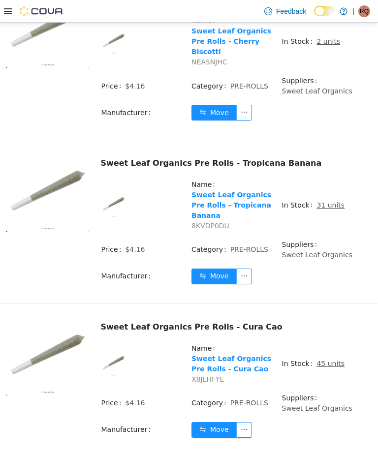
scroll to position [2176, 0]
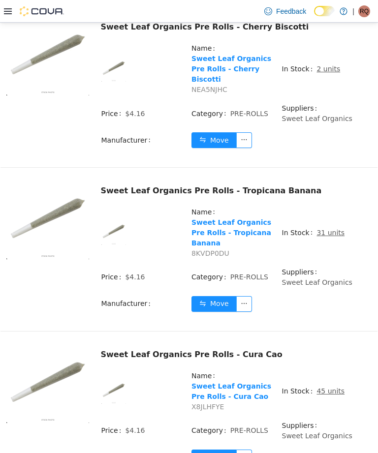
click at [332, 387] on u "45 units" at bounding box center [330, 391] width 28 height 8
click at [333, 387] on u "45 units" at bounding box center [330, 391] width 28 height 8
click at [334, 387] on u "45 units" at bounding box center [330, 391] width 28 height 8
click at [335, 387] on u "45 units" at bounding box center [330, 391] width 28 height 8
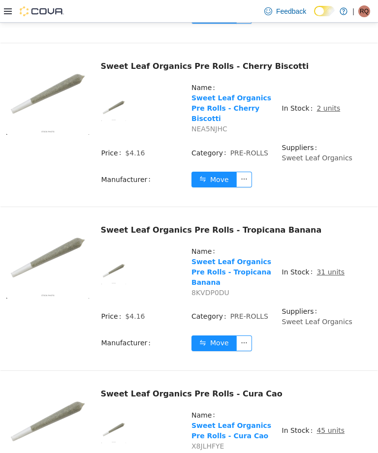
scroll to position [2136, 0]
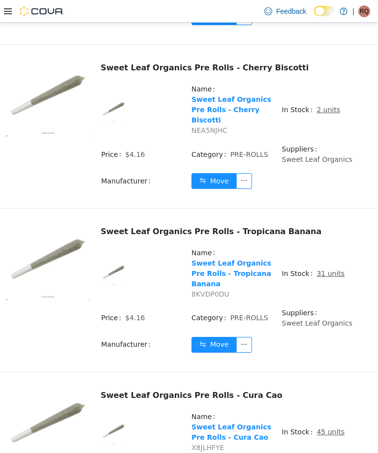
click at [328, 428] on u "45 units" at bounding box center [330, 432] width 28 height 8
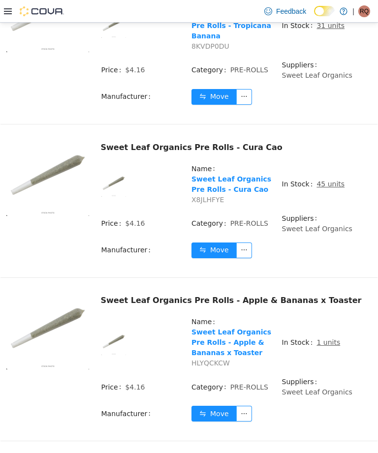
scroll to position [2384, 0]
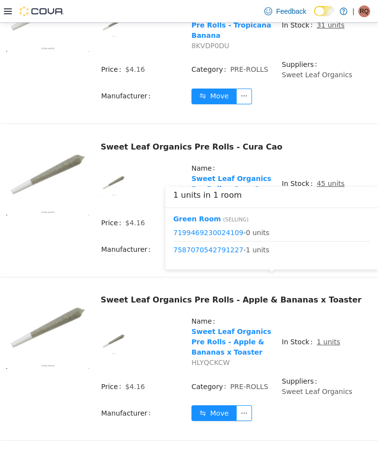
click at [225, 405] on button "Move" at bounding box center [213, 413] width 45 height 16
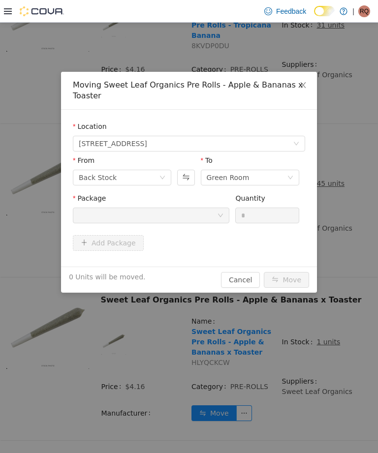
click at [216, 352] on div "Moving Sweet Leaf Organics Pre Rolls - Apple & Bananas x Toaster Location [STRE…" at bounding box center [189, 238] width 378 height 430
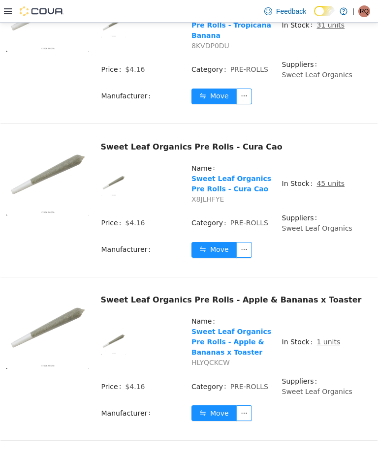
click at [162, 212] on td "Price $4.16" at bounding box center [146, 226] width 90 height 29
click at [207, 405] on button "Move" at bounding box center [213, 413] width 45 height 16
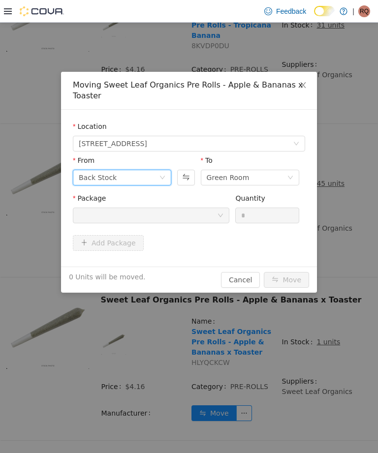
click at [165, 178] on icon "icon: down" at bounding box center [162, 178] width 6 height 6
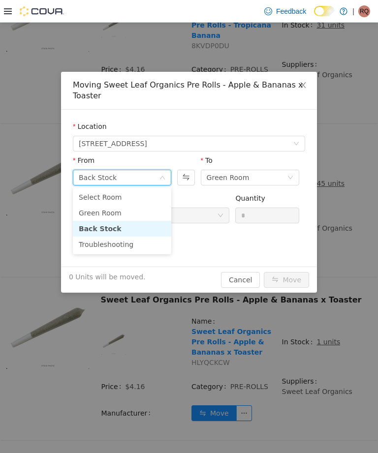
click at [141, 208] on li "Green Room" at bounding box center [122, 213] width 98 height 16
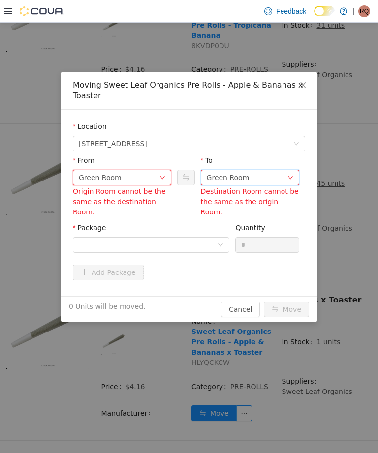
click at [247, 177] on div "Green Room" at bounding box center [247, 177] width 80 height 15
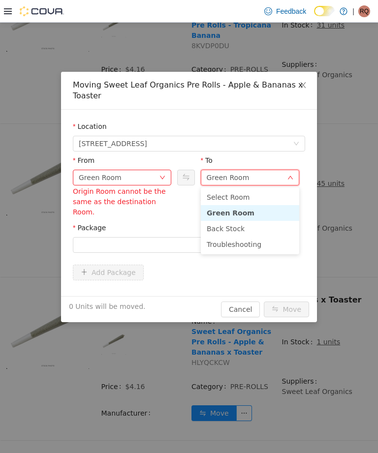
click at [249, 238] on li "Troubleshooting" at bounding box center [250, 245] width 98 height 16
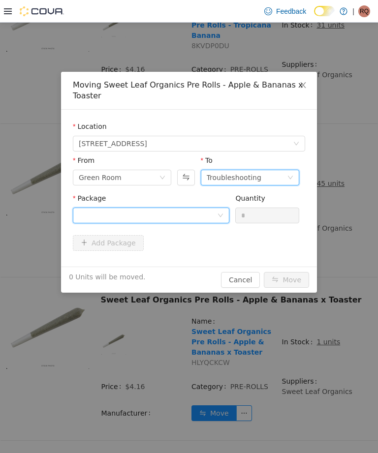
click at [208, 213] on div at bounding box center [148, 215] width 138 height 15
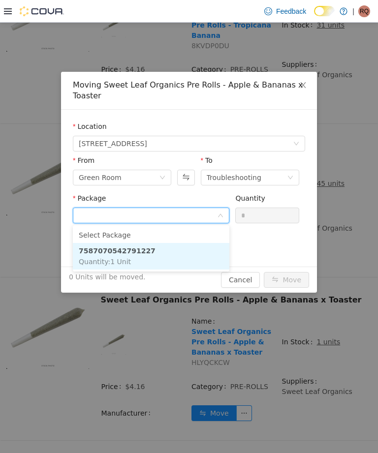
click at [192, 250] on li "7587070542791227 Quantity : 1 Unit" at bounding box center [151, 256] width 156 height 27
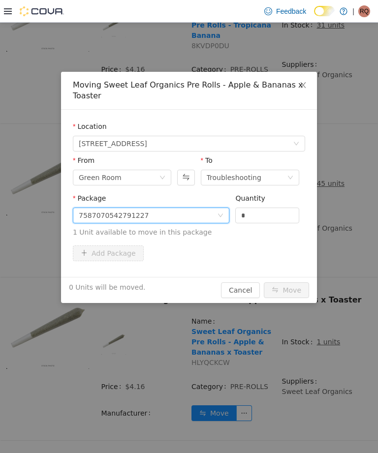
click at [262, 213] on input "*" at bounding box center [267, 215] width 63 height 15
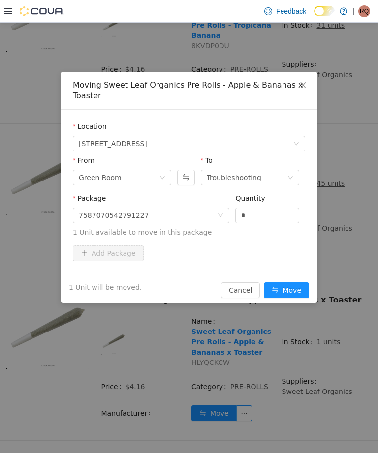
type input "*"
click at [296, 289] on button "Move" at bounding box center [286, 290] width 45 height 16
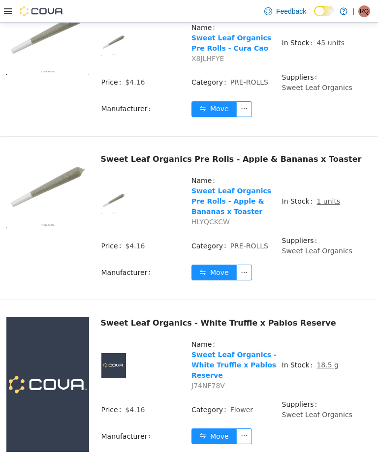
scroll to position [2527, 0]
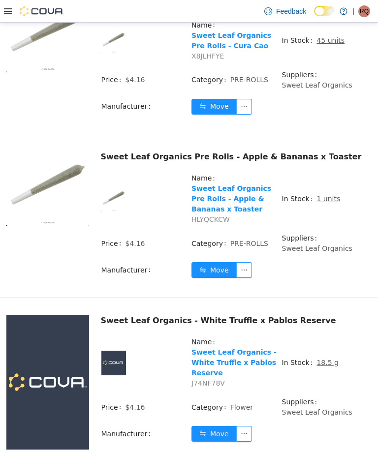
click at [327, 358] on u "18.5 g" at bounding box center [327, 362] width 22 height 8
click at [325, 358] on u "18.5 g" at bounding box center [327, 362] width 22 height 8
click at [327, 358] on u "18.5 g" at bounding box center [327, 362] width 22 height 8
click at [328, 358] on u "18.5 g" at bounding box center [327, 362] width 22 height 8
click at [327, 358] on u "18.5 g" at bounding box center [327, 362] width 22 height 8
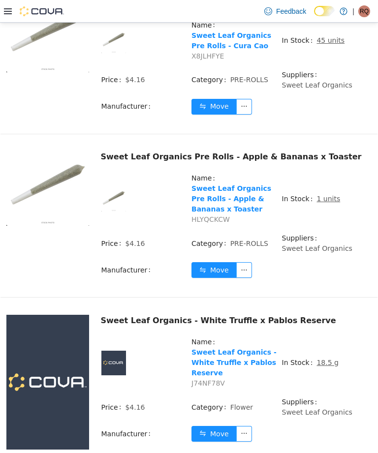
click at [332, 358] on u "18.5 g" at bounding box center [327, 362] width 22 height 8
click at [324, 336] on td "In Stock 18.5 g" at bounding box center [326, 366] width 90 height 60
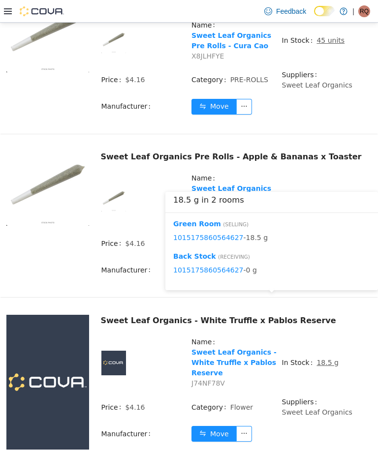
click at [325, 291] on div "18.5 g in 2 rooms [GEOGRAPHIC_DATA] ( Selling ) 1015175860564627 - 18.5 g Back …" at bounding box center [271, 243] width 212 height 103
click at [220, 426] on button "Move" at bounding box center [213, 434] width 45 height 16
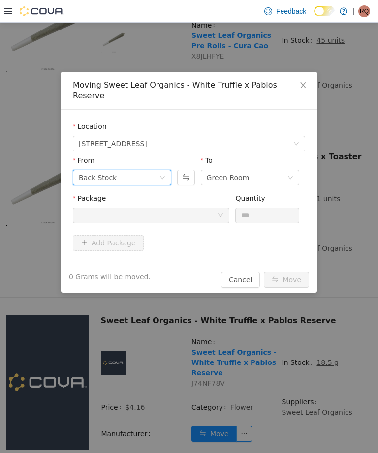
click at [151, 170] on div "Back Stock" at bounding box center [119, 177] width 80 height 15
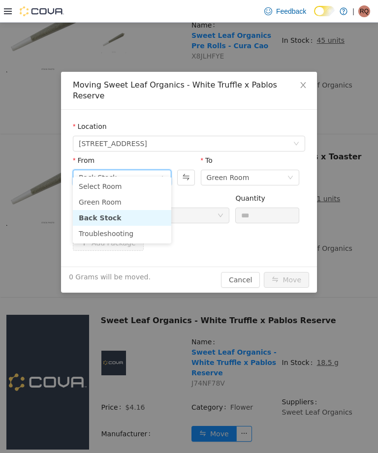
click at [146, 198] on li "Green Room" at bounding box center [122, 202] width 98 height 16
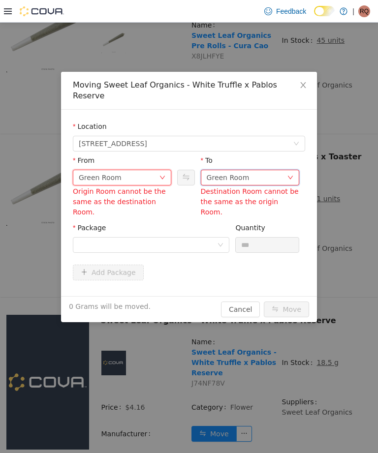
click at [225, 170] on div "Green Room" at bounding box center [228, 177] width 43 height 15
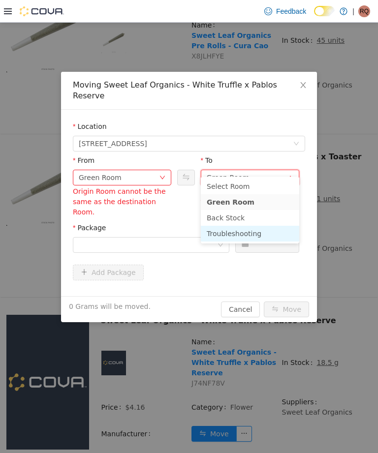
click at [239, 229] on li "Troubleshooting" at bounding box center [250, 234] width 98 height 16
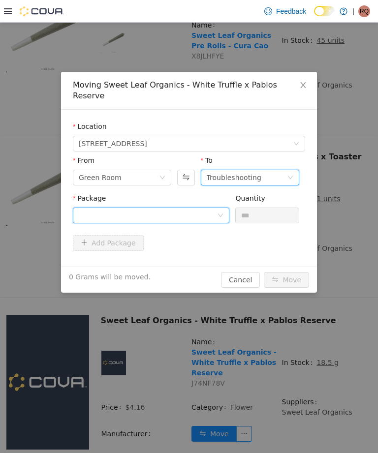
click at [209, 208] on div at bounding box center [148, 215] width 138 height 15
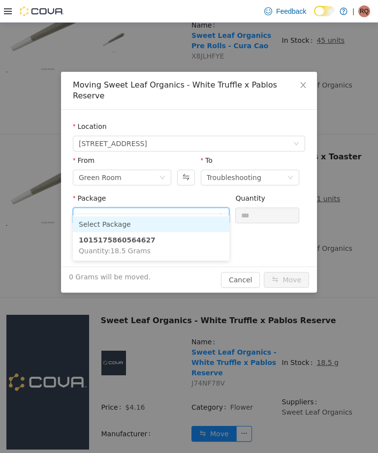
click at [179, 250] on li "1015175860564627 Quantity : 18.5 Grams" at bounding box center [151, 245] width 156 height 27
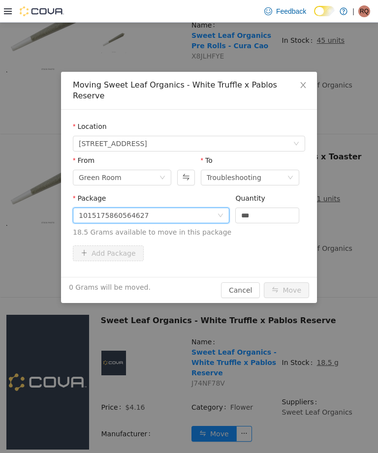
click at [266, 208] on input "***" at bounding box center [267, 215] width 63 height 15
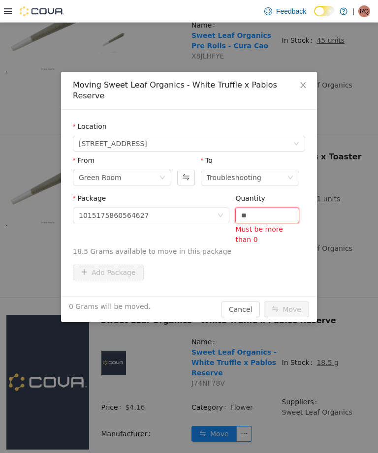
type input "*"
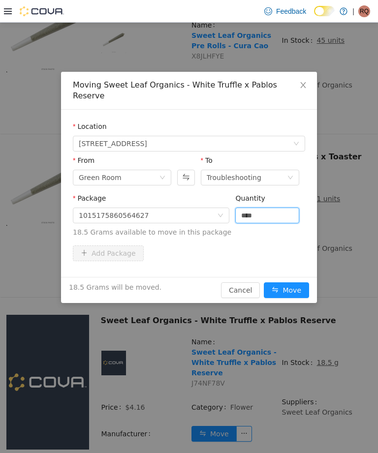
type input "****"
click at [287, 282] on button "Move" at bounding box center [286, 290] width 45 height 16
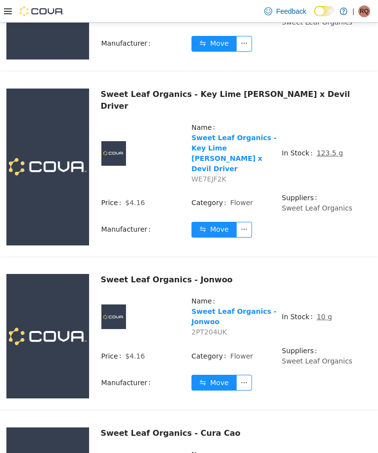
scroll to position [3071, 0]
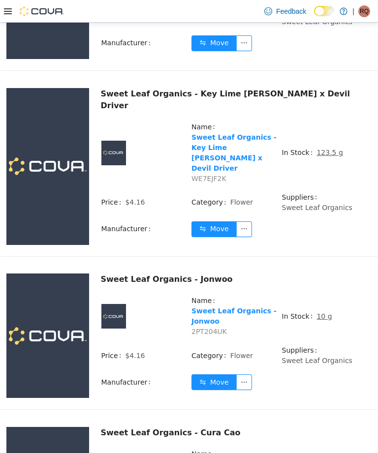
click at [324, 312] on u "10 g" at bounding box center [323, 316] width 15 height 8
click at [319, 311] on span "10 g" at bounding box center [323, 316] width 15 height 10
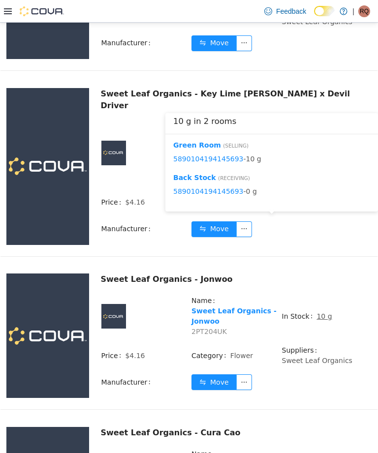
click at [224, 374] on button "Move" at bounding box center [213, 382] width 45 height 16
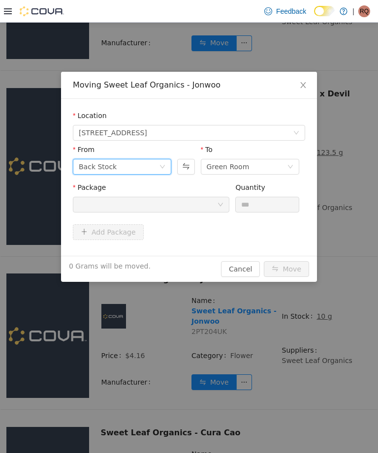
click at [162, 165] on icon "icon: down" at bounding box center [162, 167] width 6 height 6
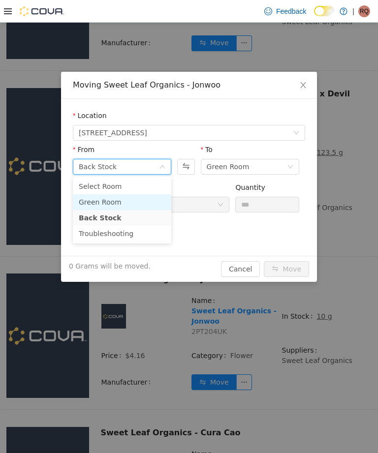
click at [136, 202] on li "Green Room" at bounding box center [122, 202] width 98 height 16
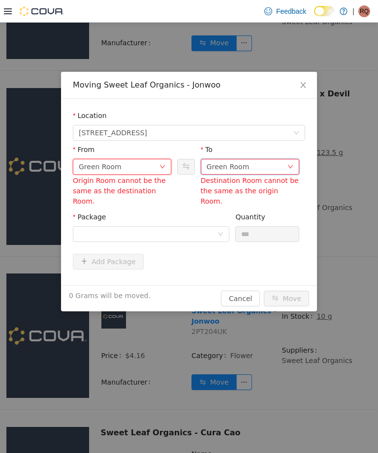
click at [248, 159] on div "Green Room" at bounding box center [247, 166] width 80 height 15
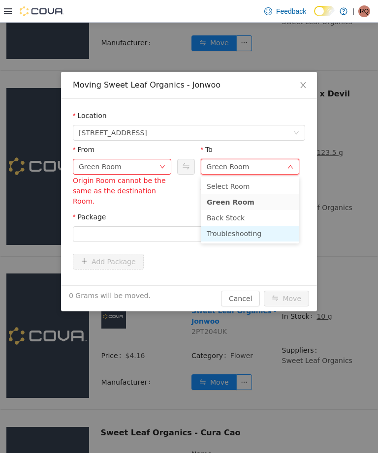
click at [263, 229] on li "Troubleshooting" at bounding box center [250, 234] width 98 height 16
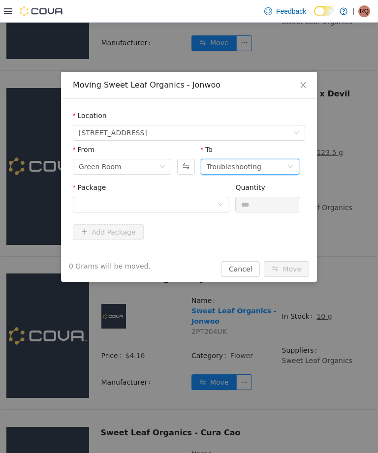
click at [196, 224] on div "Add Package" at bounding box center [189, 232] width 232 height 16
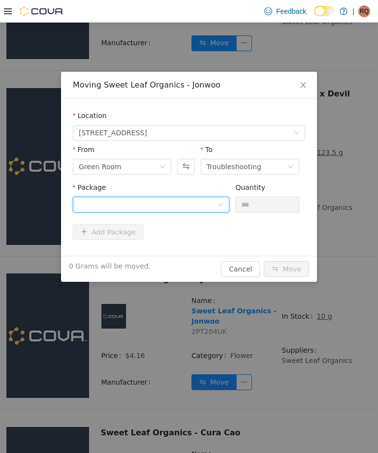
click at [205, 203] on div at bounding box center [148, 204] width 138 height 15
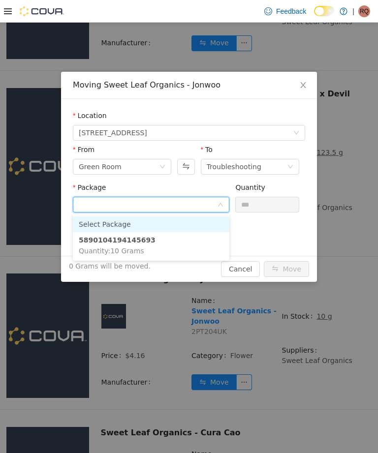
click at [195, 243] on li "5890104194145693 Quantity : 10 Grams" at bounding box center [151, 245] width 156 height 27
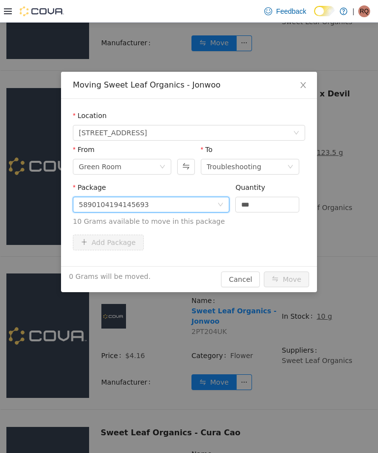
click at [273, 201] on input "***" at bounding box center [267, 204] width 63 height 15
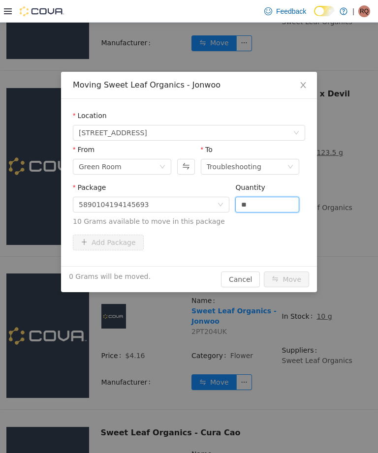
type input "*"
click at [297, 278] on button "Move" at bounding box center [286, 279] width 45 height 16
type input "****"
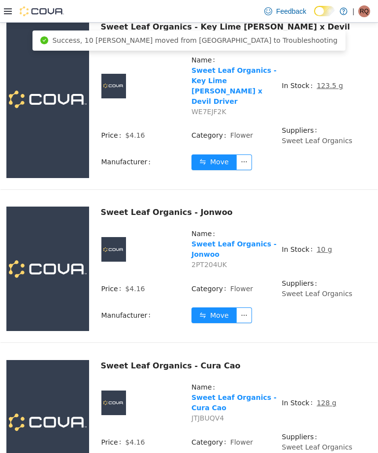
scroll to position [3138, 0]
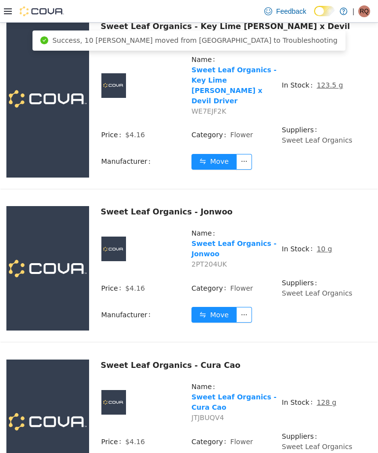
click at [327, 398] on u "128 g" at bounding box center [326, 402] width 20 height 8
click at [330, 398] on u "128 g" at bounding box center [326, 402] width 20 height 8
click at [327, 398] on u "128 g" at bounding box center [326, 402] width 20 height 8
click at [329, 398] on u "128 g" at bounding box center [326, 402] width 20 height 8
click at [324, 398] on u "128 g" at bounding box center [326, 402] width 20 height 8
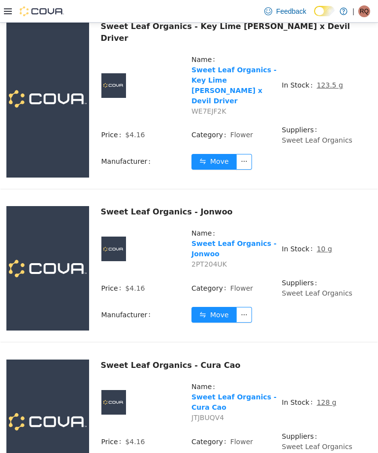
click at [325, 398] on u "128 g" at bounding box center [326, 402] width 20 height 8
click at [322, 398] on u "128 g" at bounding box center [326, 402] width 20 height 8
click at [323, 398] on u "128 g" at bounding box center [326, 402] width 20 height 8
click at [319, 398] on u "128 g" at bounding box center [326, 402] width 20 height 8
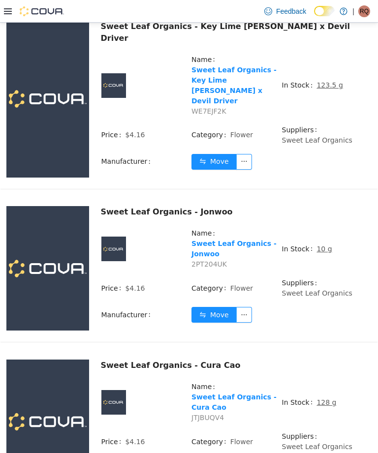
click at [326, 398] on u "128 g" at bounding box center [326, 402] width 20 height 8
click at [320, 398] on u "128 g" at bounding box center [326, 402] width 20 height 8
click at [321, 398] on u "128 g" at bounding box center [326, 402] width 20 height 8
click at [316, 398] on u "128 g" at bounding box center [326, 402] width 20 height 8
click at [324, 398] on u "128 g" at bounding box center [326, 402] width 20 height 8
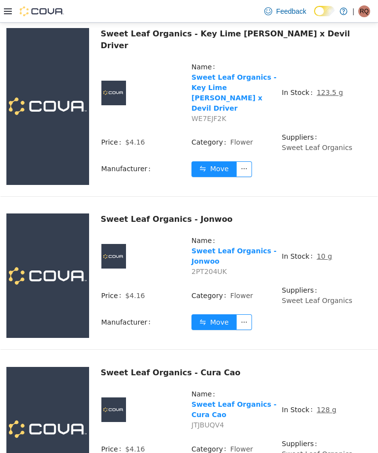
scroll to position [3134, 0]
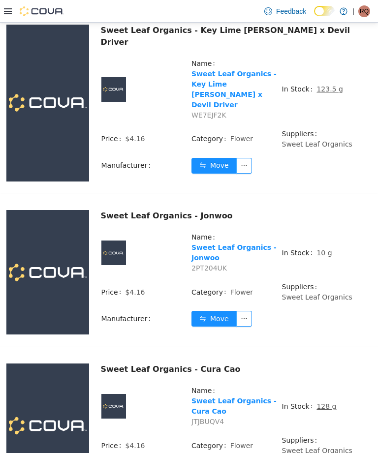
click at [320, 402] on u "128 g" at bounding box center [326, 406] width 20 height 8
click at [322, 402] on u "128 g" at bounding box center [326, 406] width 20 height 8
click at [323, 402] on u "128 g" at bounding box center [326, 406] width 20 height 8
click at [322, 402] on u "128 g" at bounding box center [326, 406] width 20 height 8
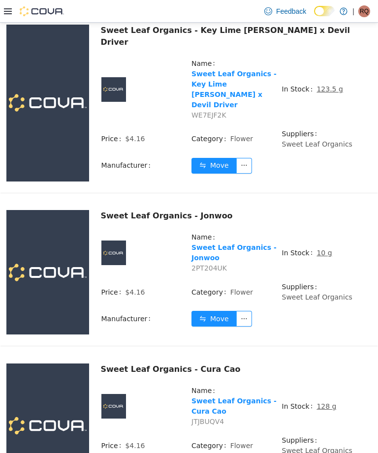
click at [318, 402] on u "128 g" at bounding box center [326, 406] width 20 height 8
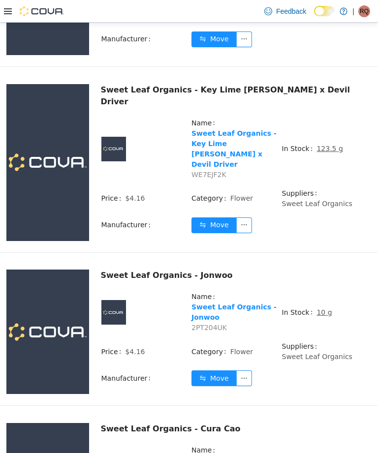
scroll to position [3076, 0]
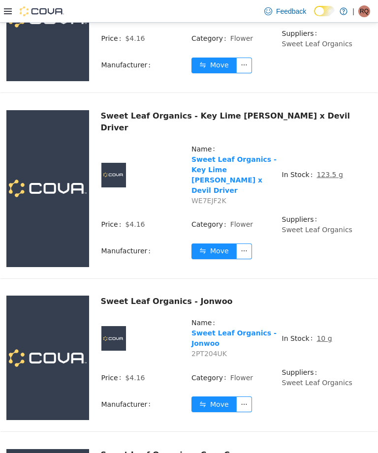
scroll to position [3047, 0]
